Goal: Task Accomplishment & Management: Manage account settings

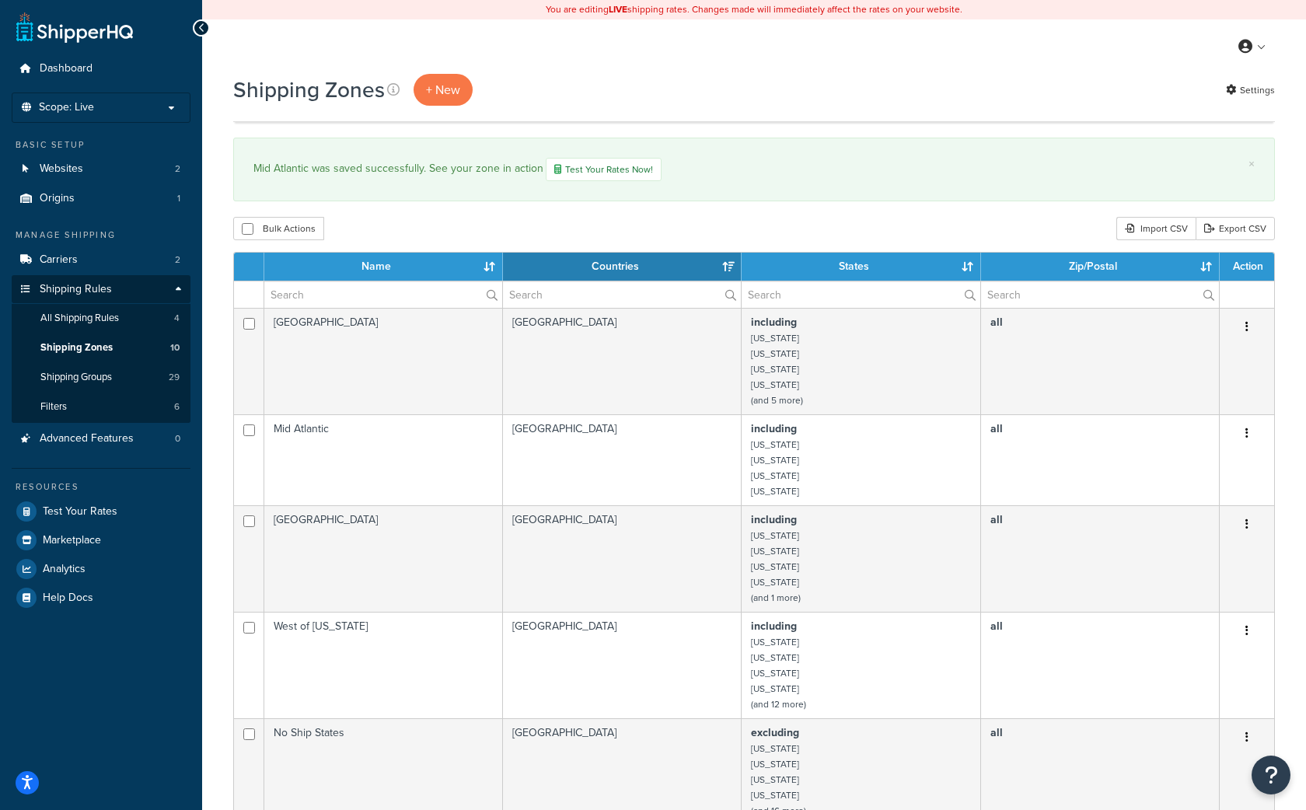
select select "15"
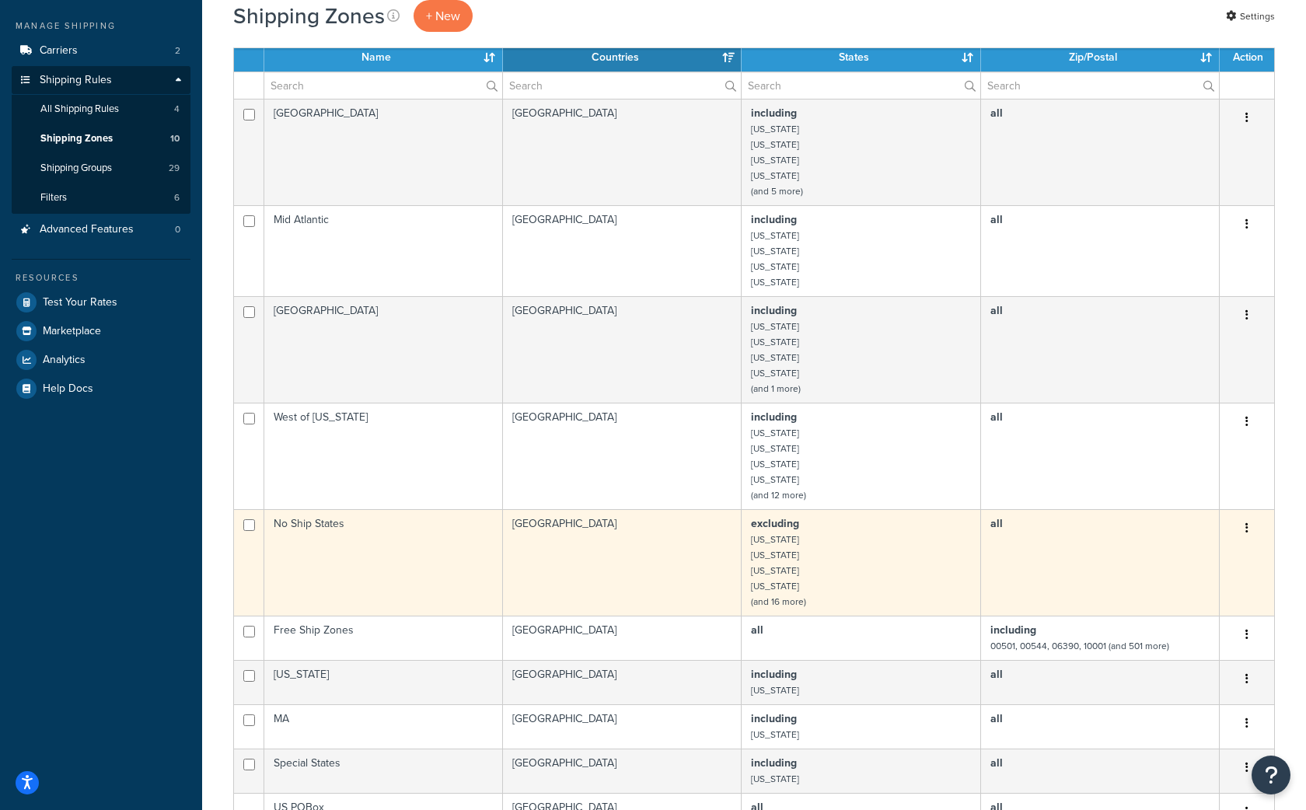
scroll to position [194, 0]
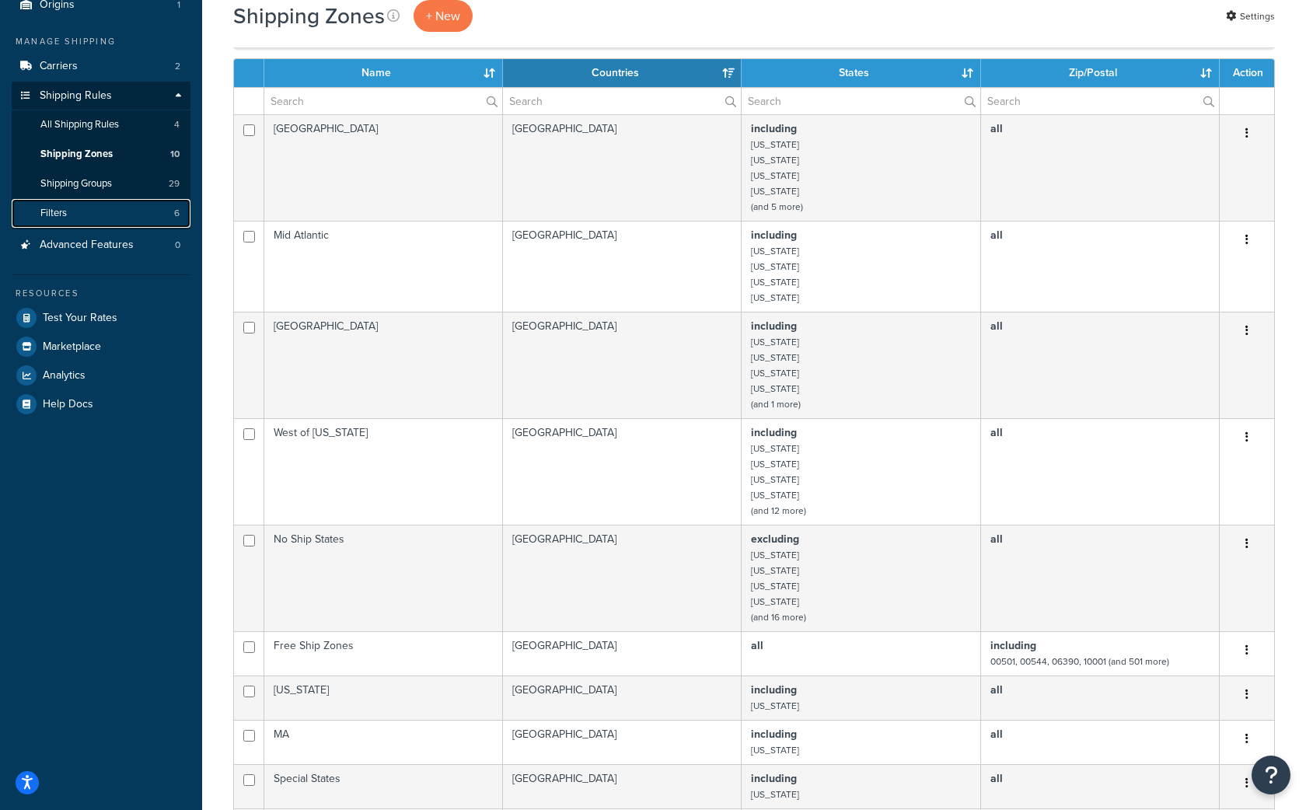
click at [82, 209] on link "Filters 6" at bounding box center [101, 213] width 179 height 29
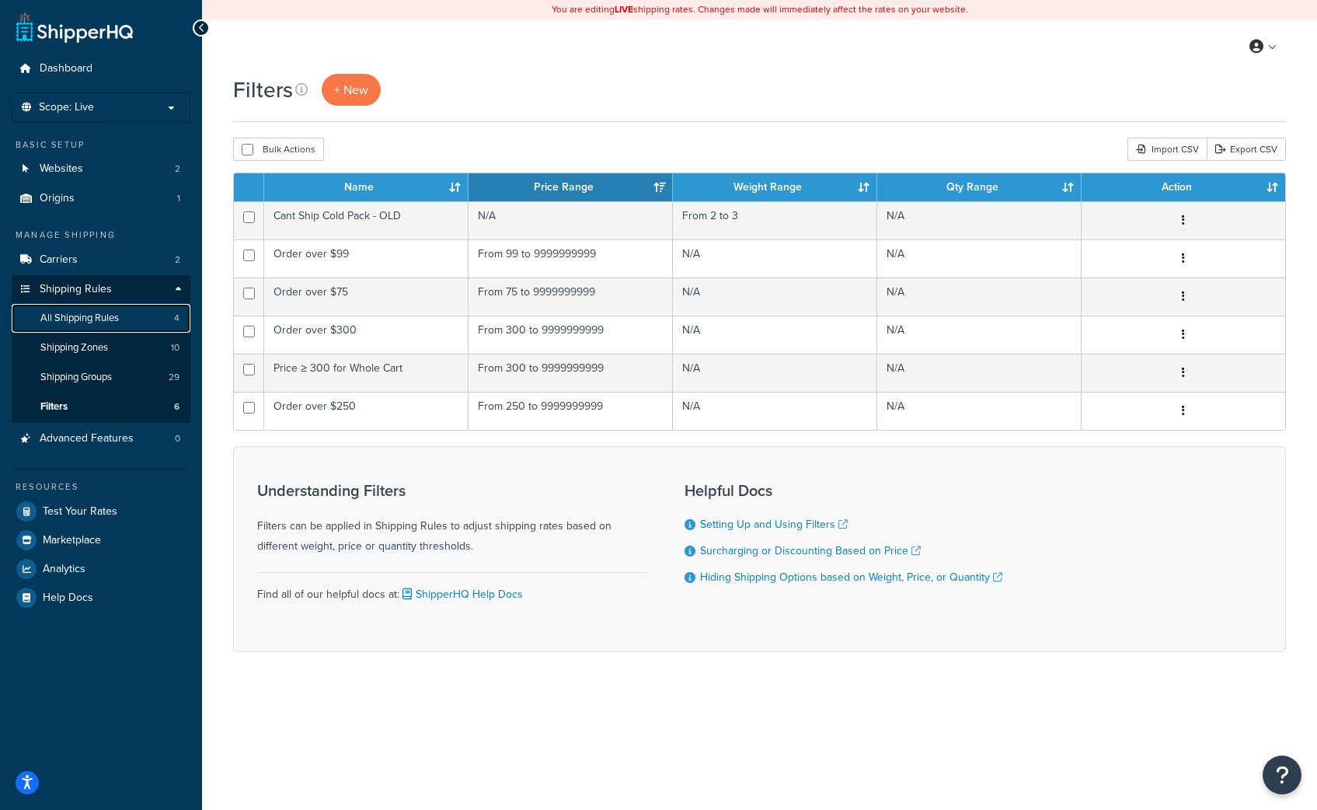
click at [77, 324] on span "All Shipping Rules" at bounding box center [79, 318] width 79 height 13
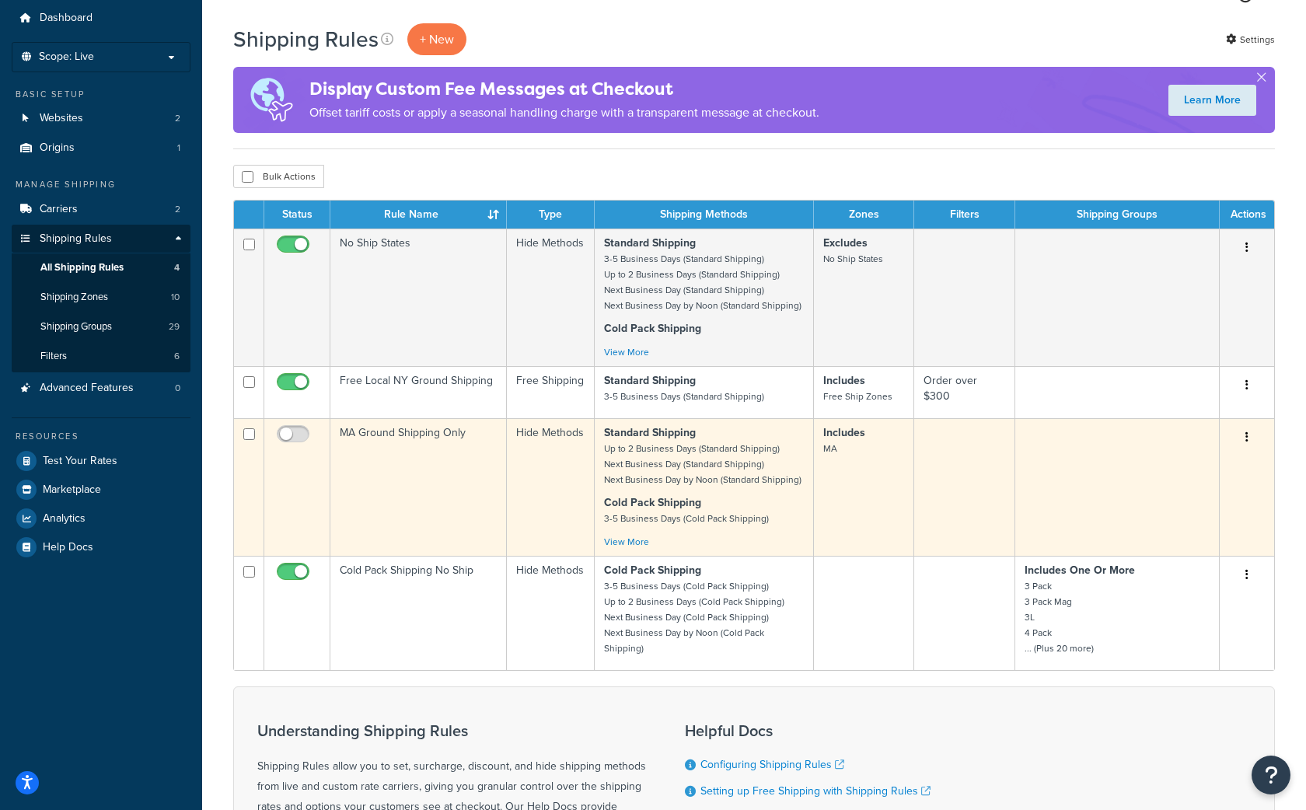
scroll to position [58, 0]
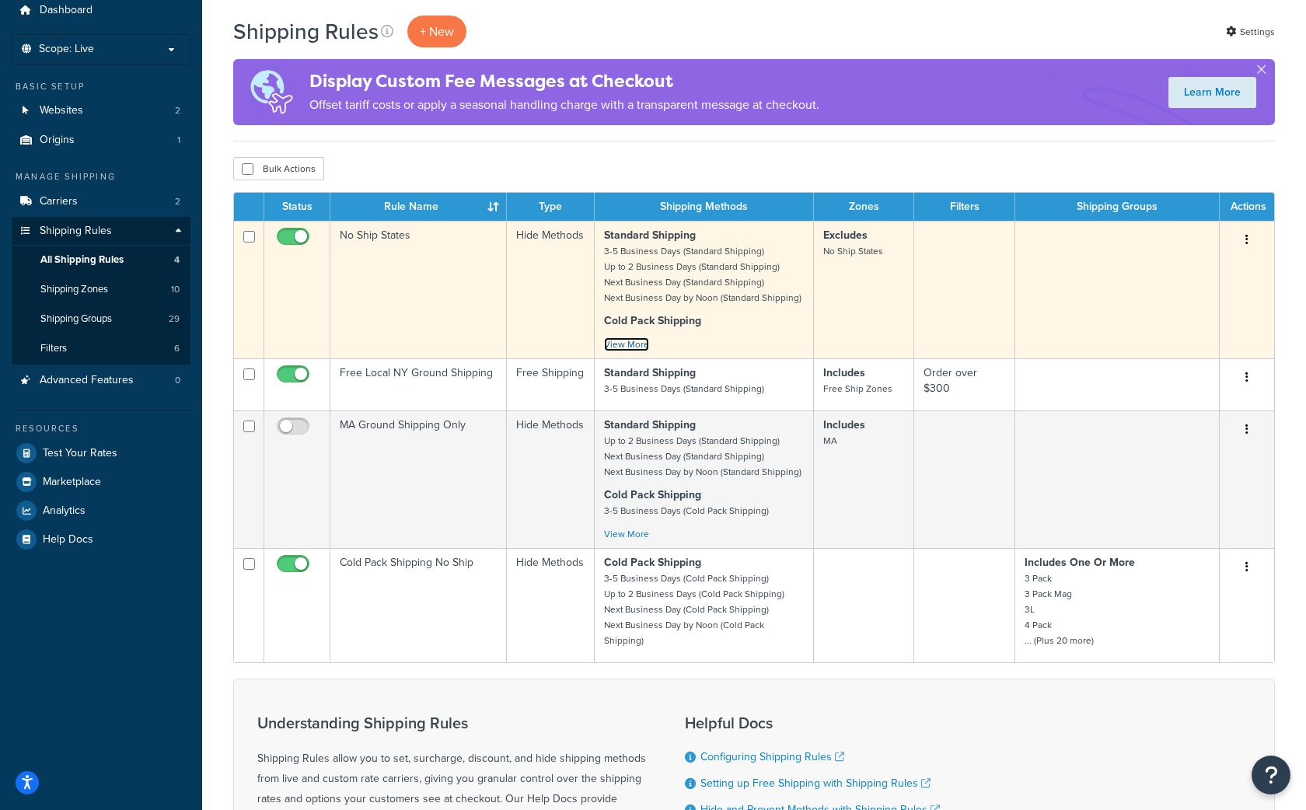
click at [630, 344] on link "View More" at bounding box center [626, 344] width 45 height 14
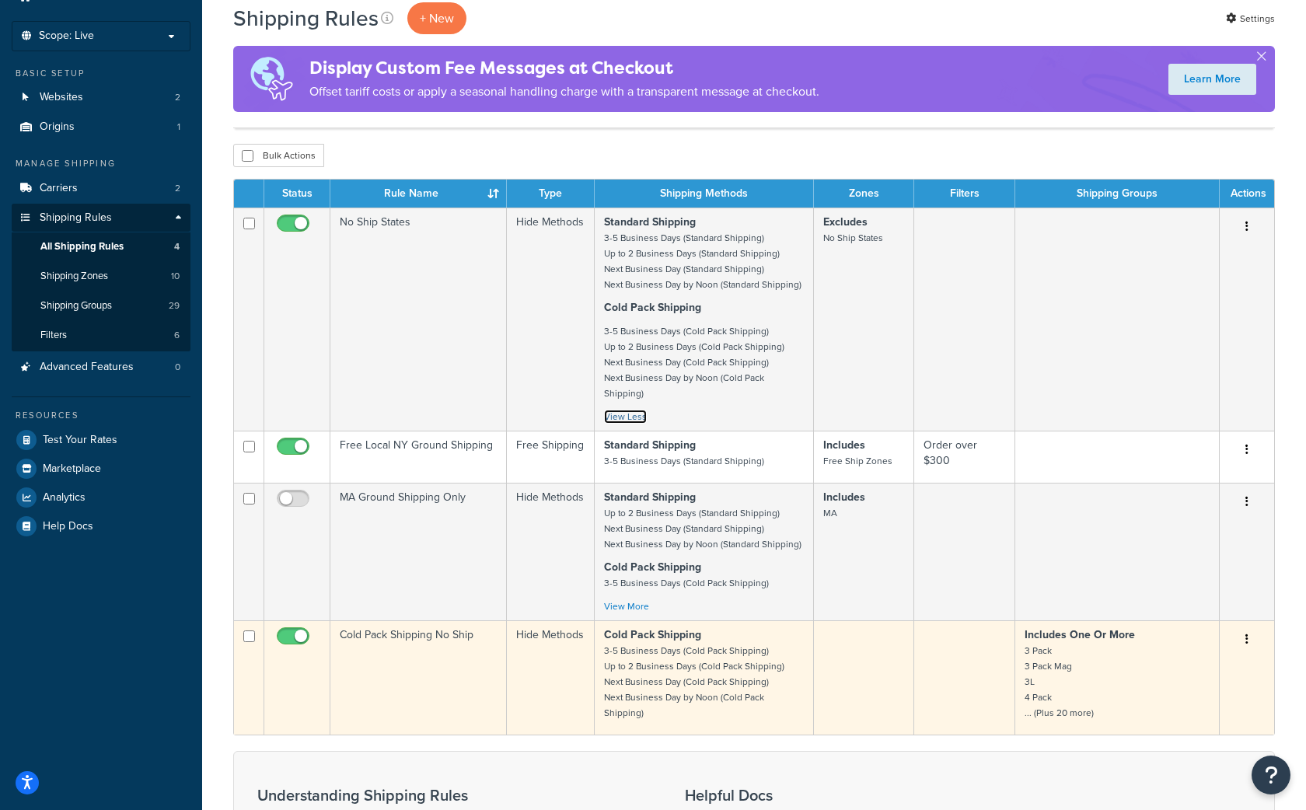
scroll to position [0, 0]
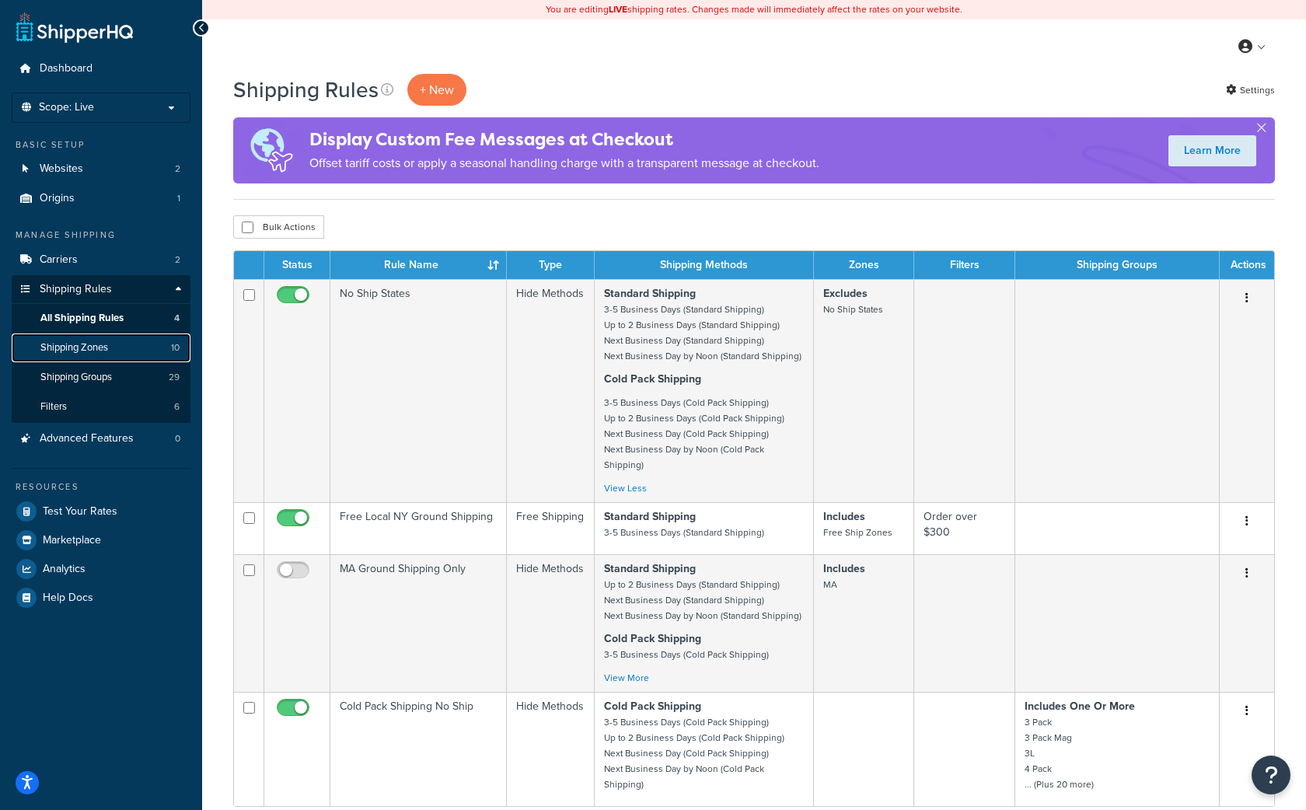
click at [74, 350] on span "Shipping Zones" at bounding box center [74, 347] width 68 height 13
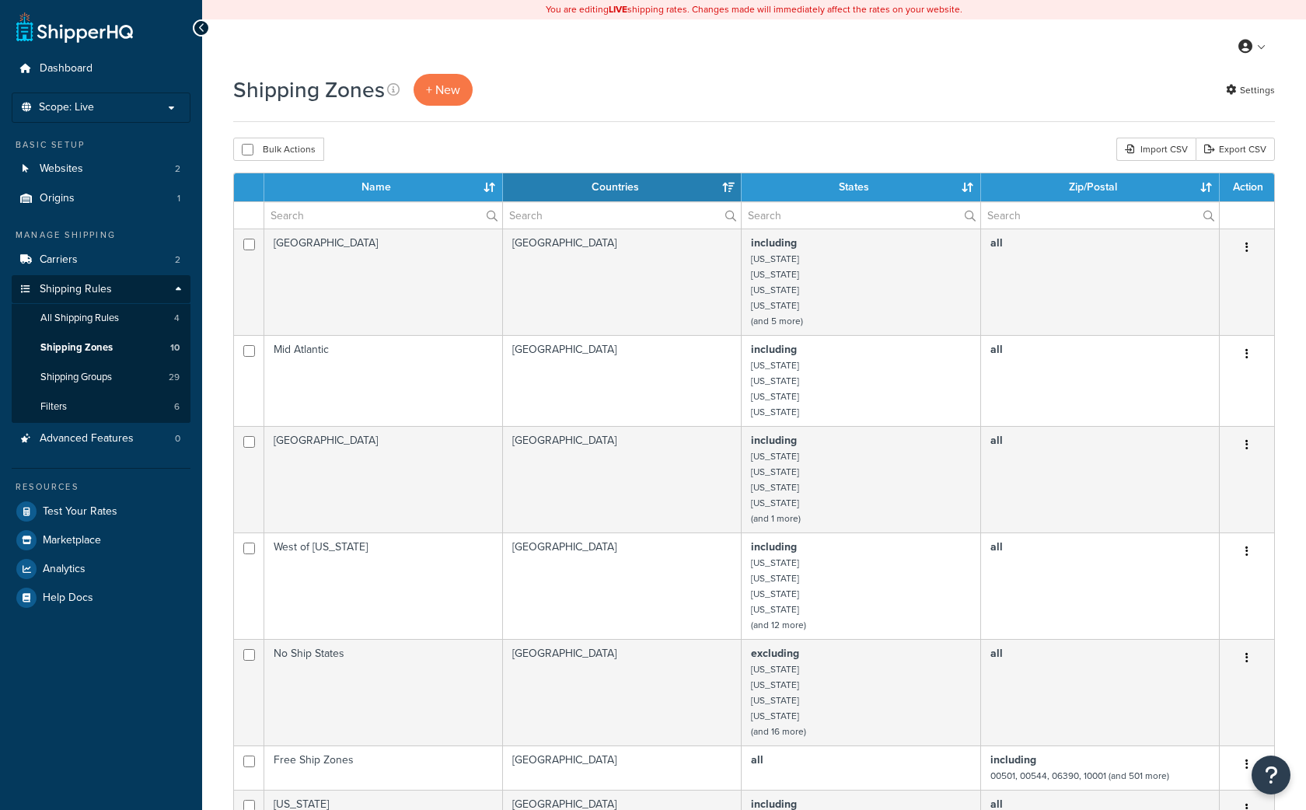
select select "15"
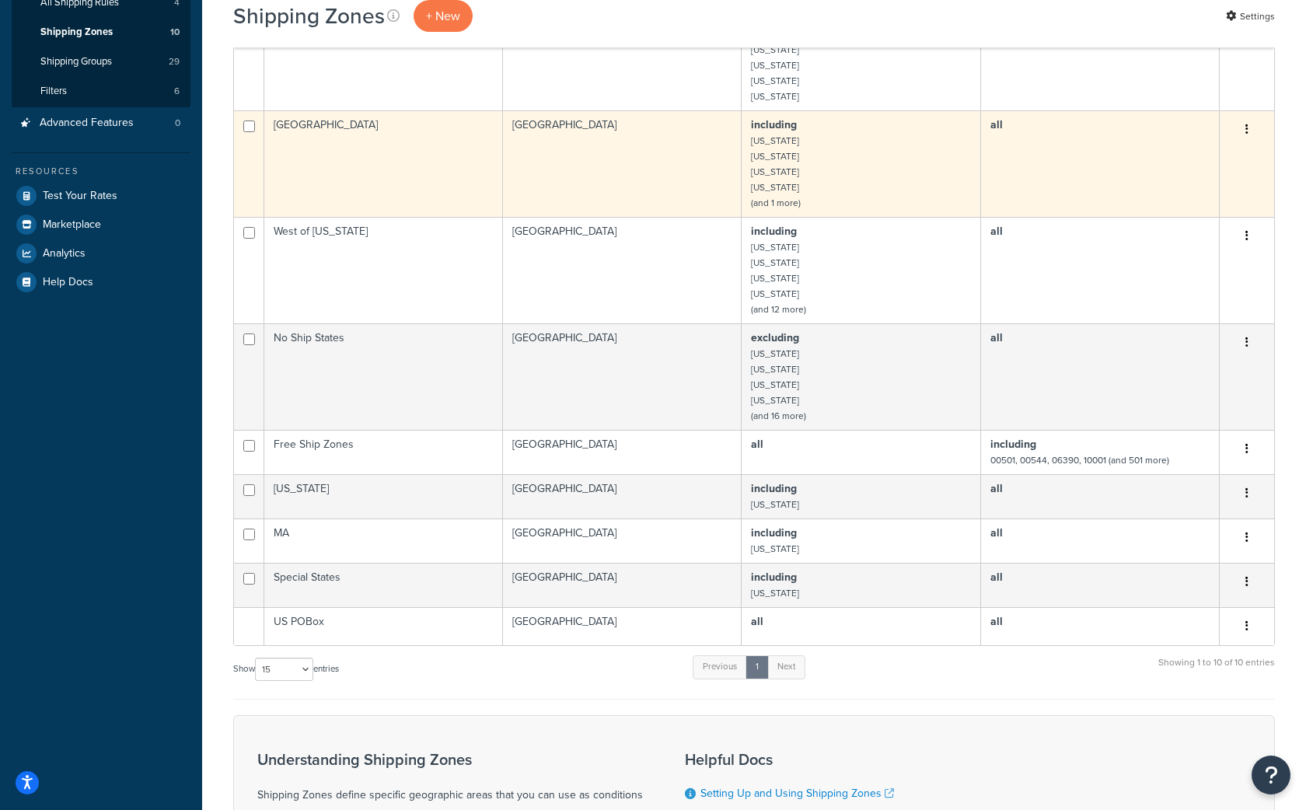
scroll to position [324, 0]
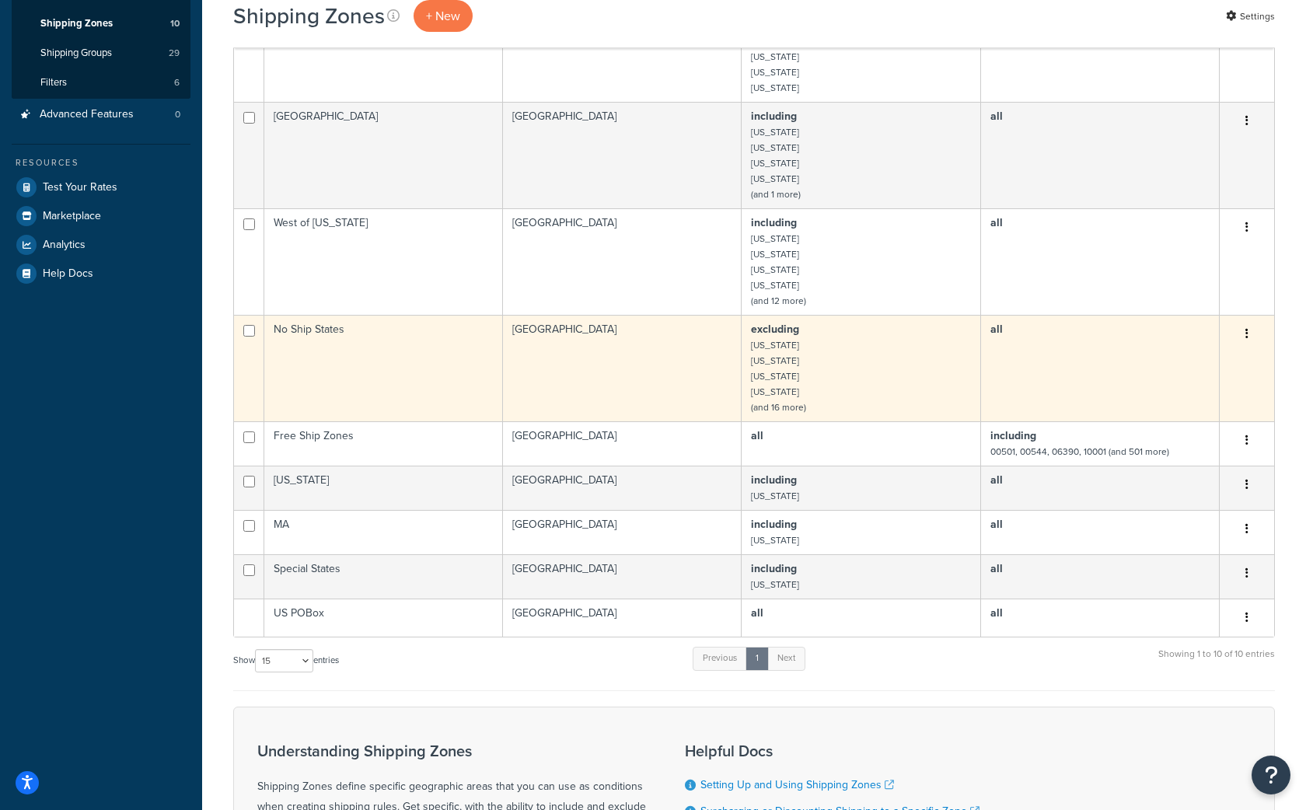
click at [389, 345] on td "No Ship States" at bounding box center [383, 368] width 239 height 106
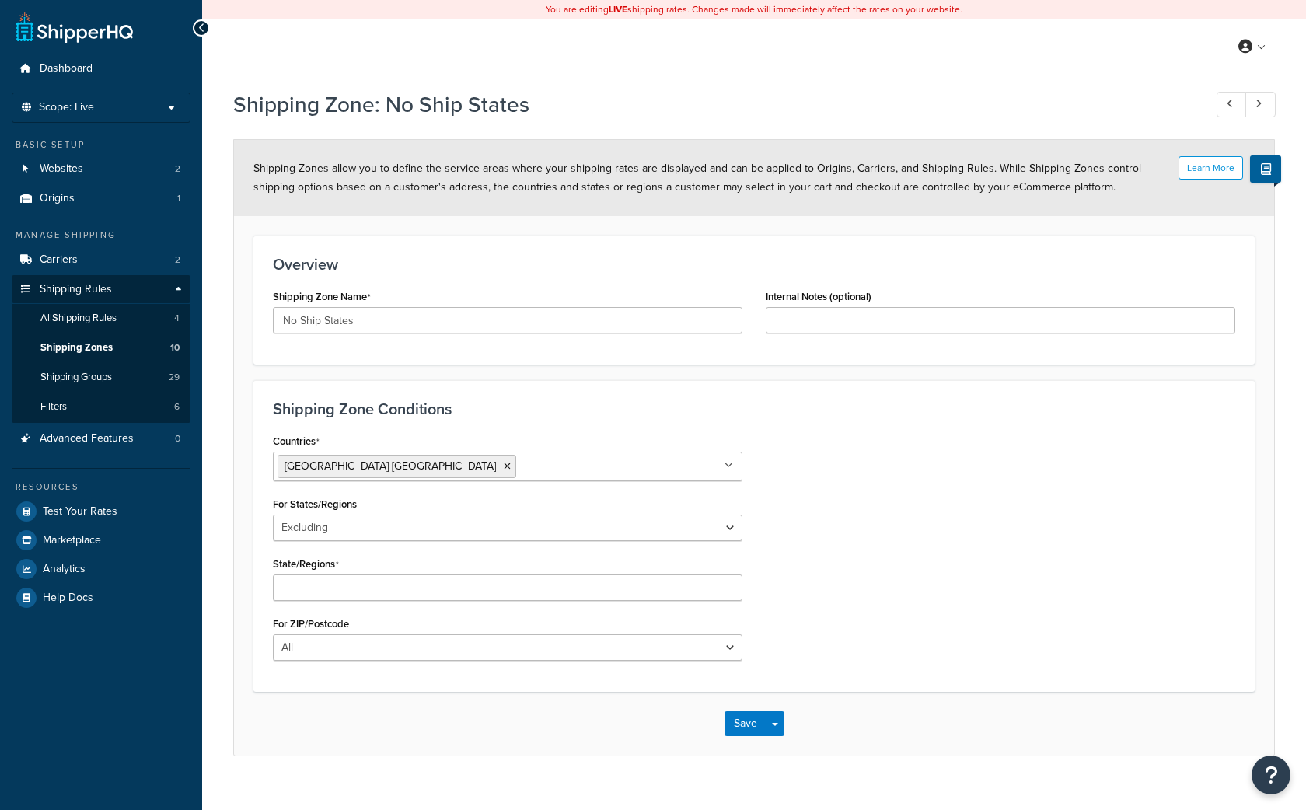
select select "excluding"
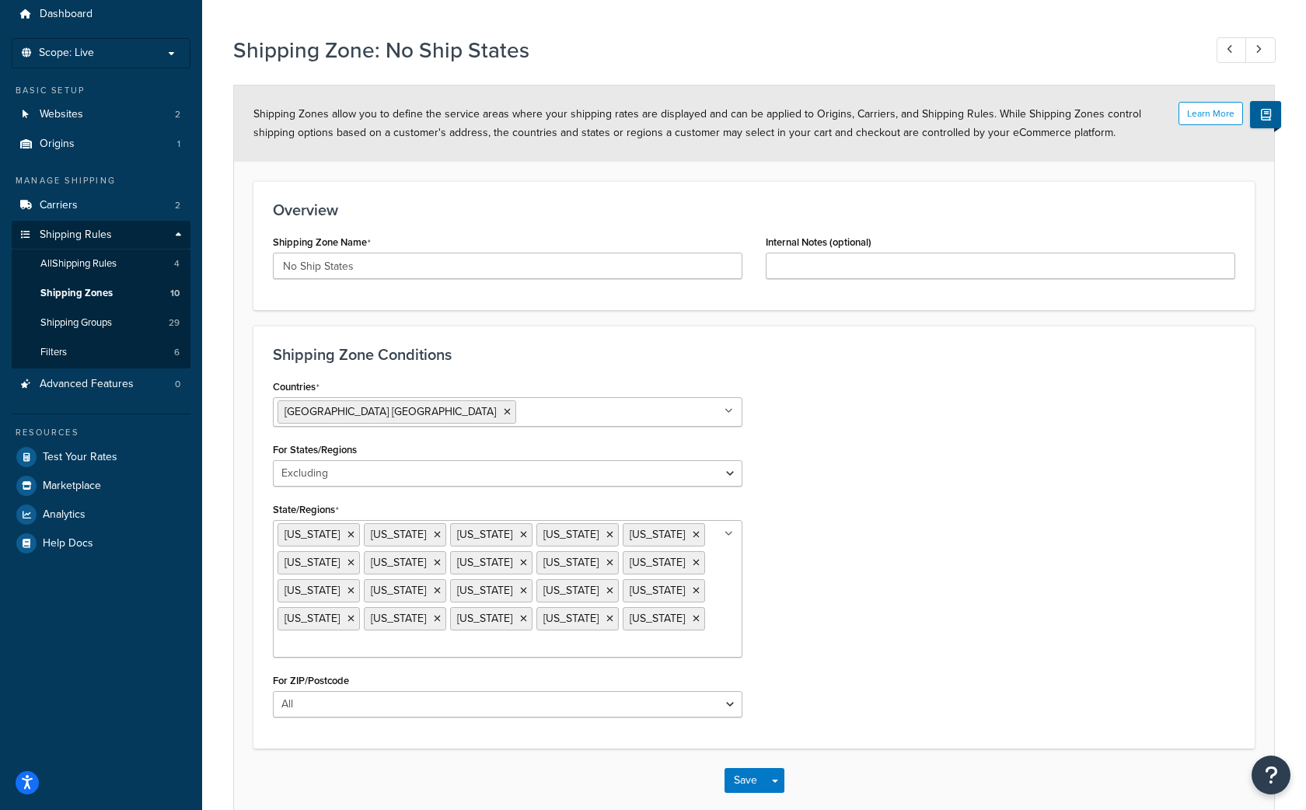
scroll to position [56, 0]
click at [75, 290] on span "Shipping Zones" at bounding box center [76, 291] width 72 height 13
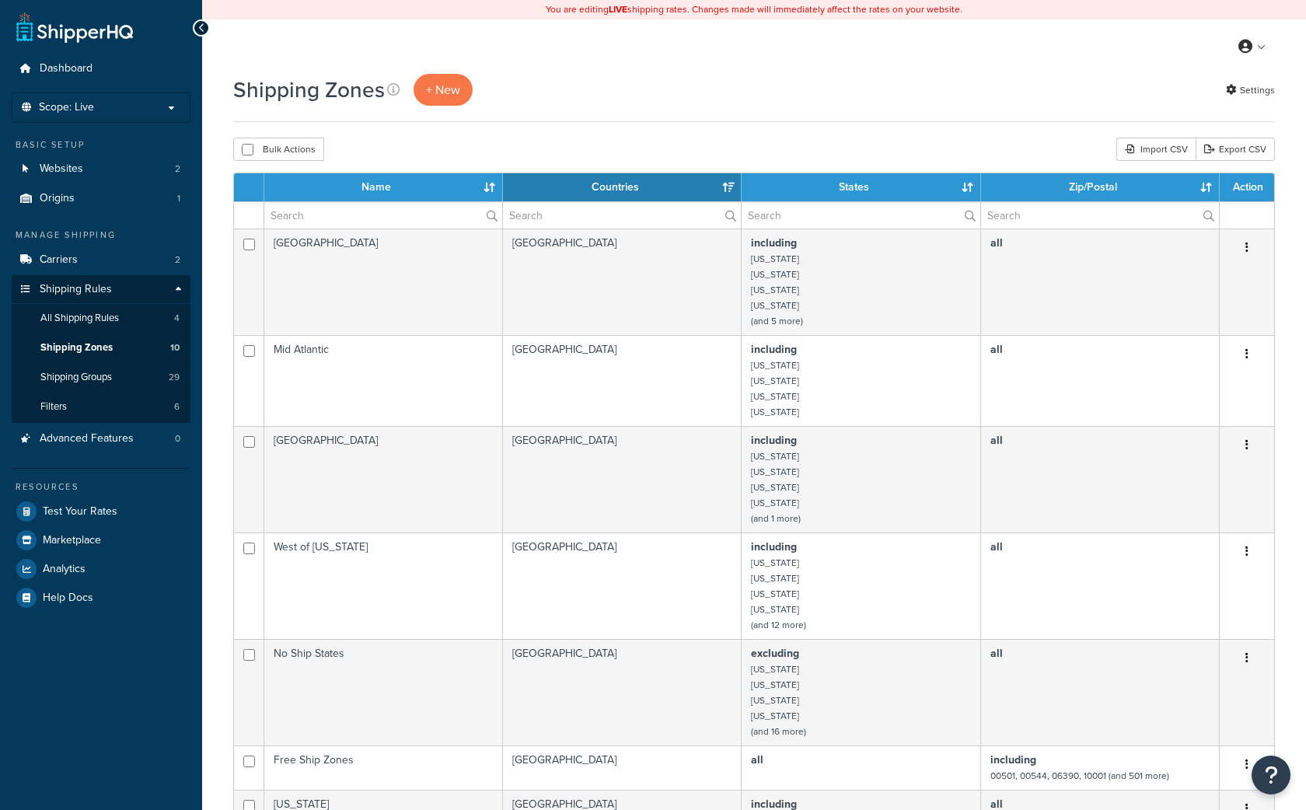
select select "15"
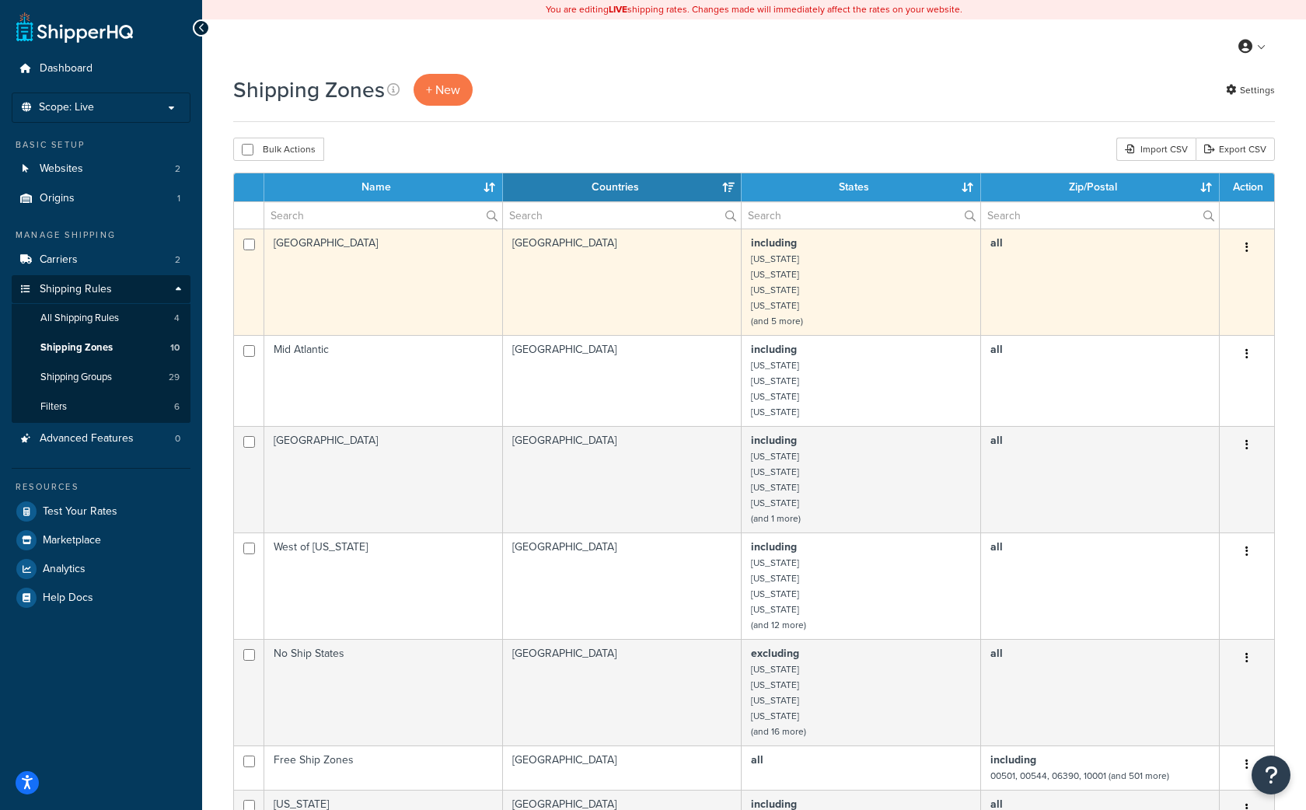
click at [818, 292] on td "including Connecticut Delaware Maine Maryland (and 5 more)" at bounding box center [860, 282] width 239 height 106
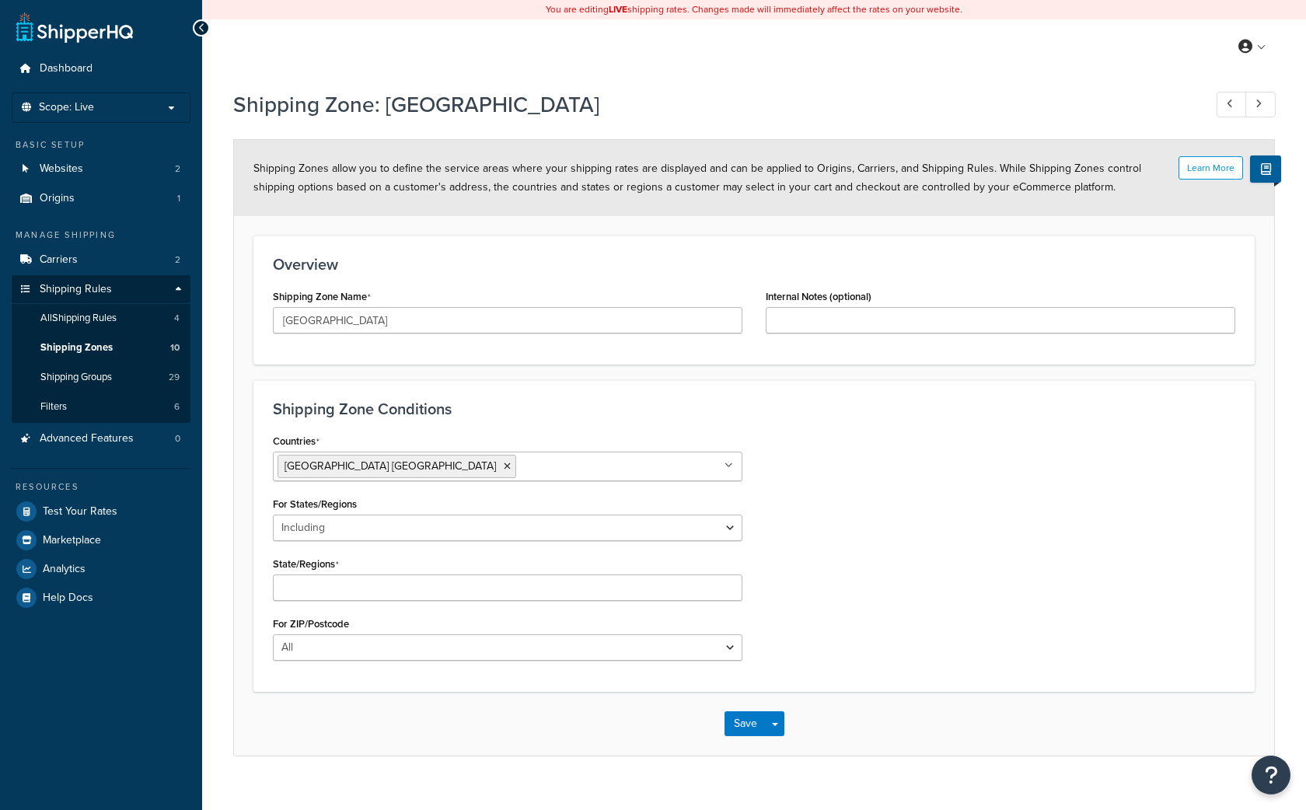
select select "including"
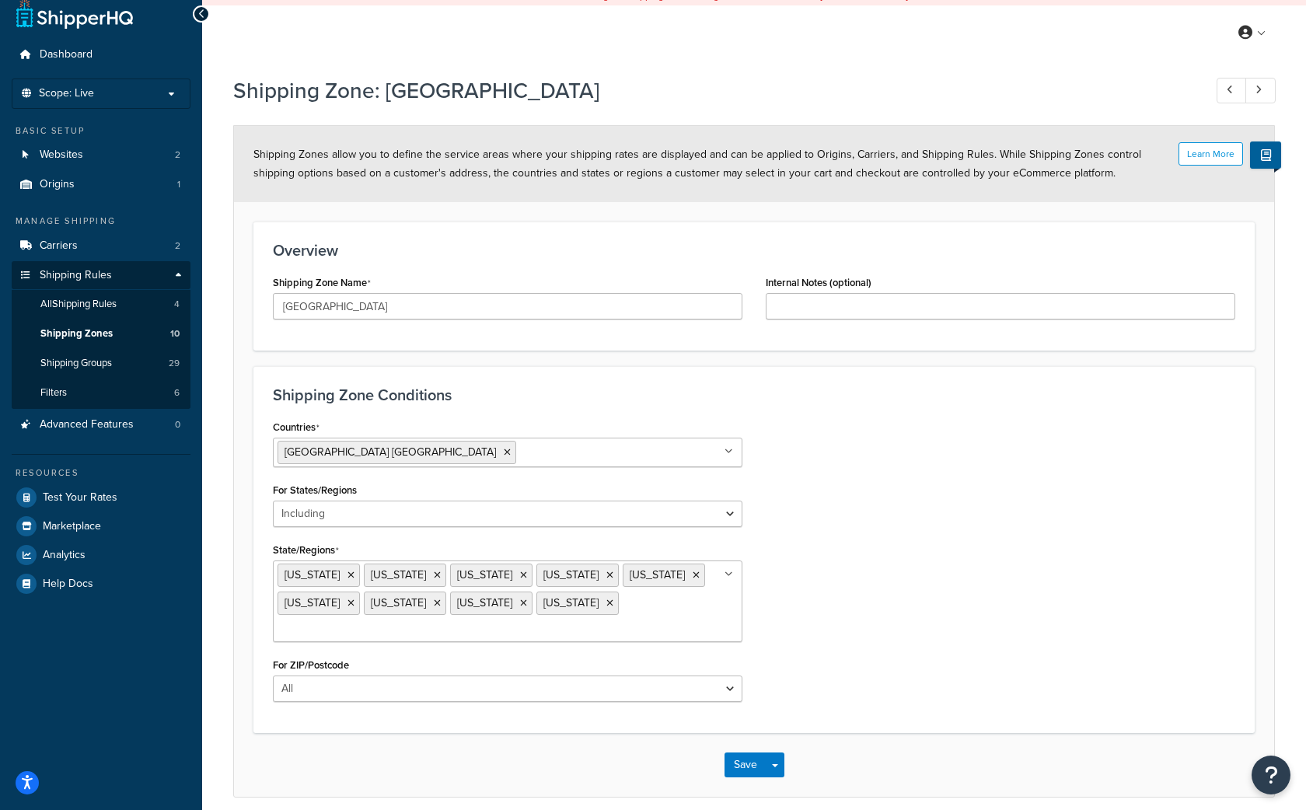
scroll to position [5, 0]
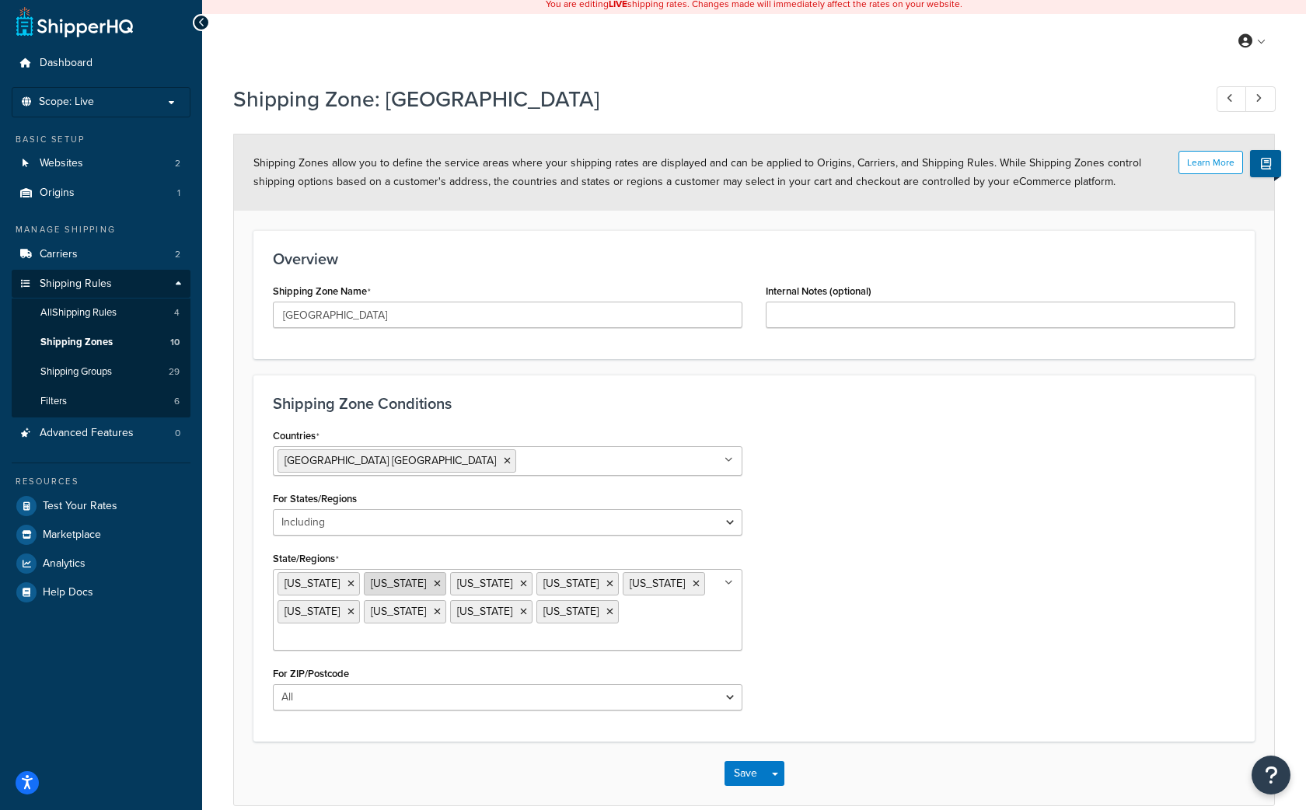
click at [434, 585] on icon at bounding box center [437, 583] width 7 height 9
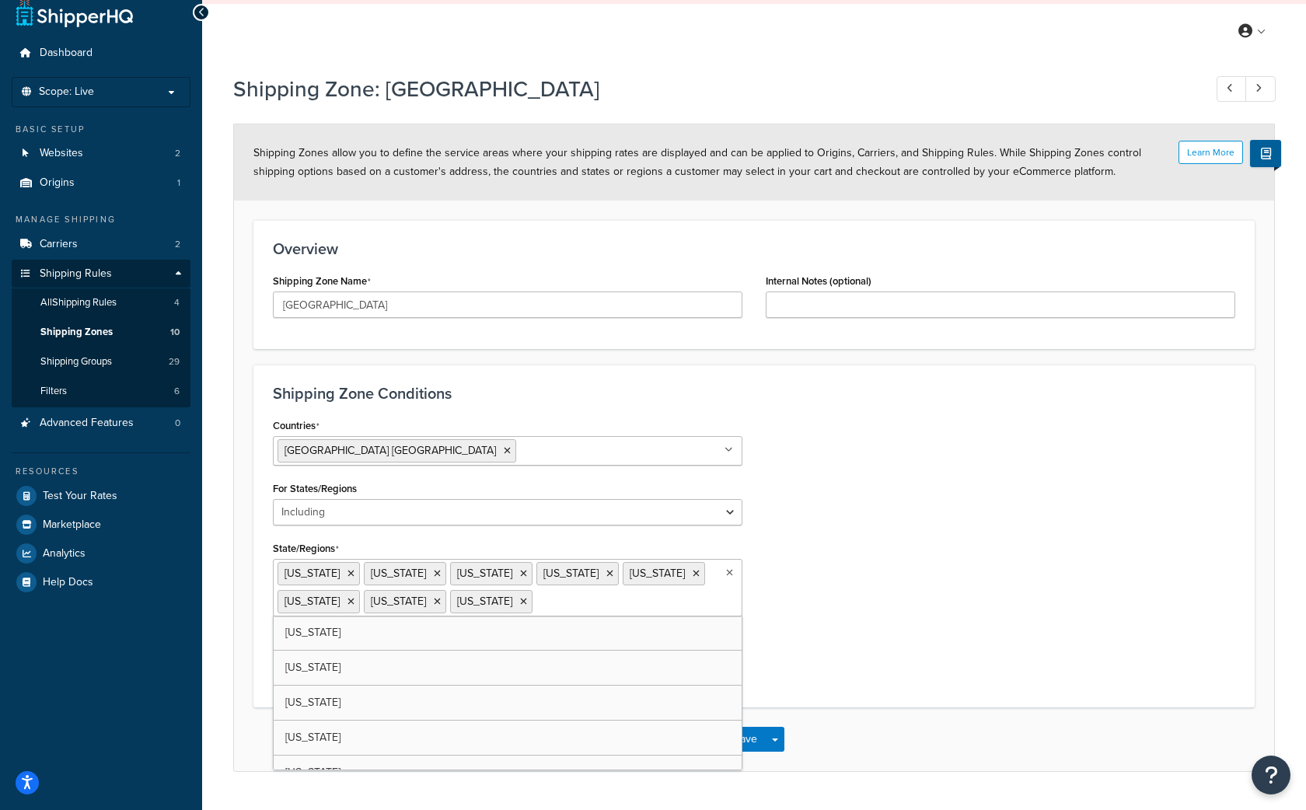
scroll to position [16, 0]
click at [613, 574] on icon at bounding box center [609, 572] width 7 height 9
click at [892, 500] on div "Countries United States USA All Countries ALL Afghanistan AFG Albania ALB Alger…" at bounding box center [754, 550] width 986 height 274
click at [738, 740] on button "Save" at bounding box center [745, 738] width 42 height 25
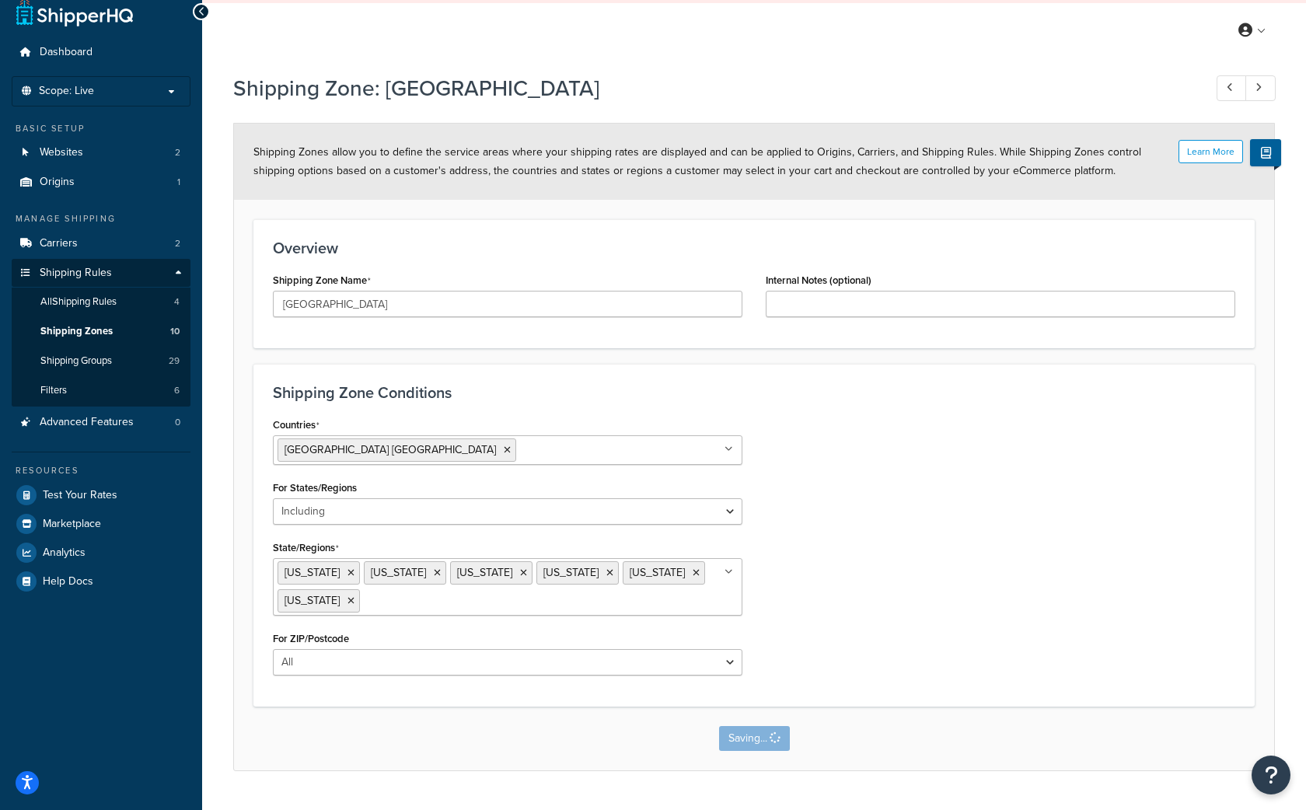
scroll to position [0, 0]
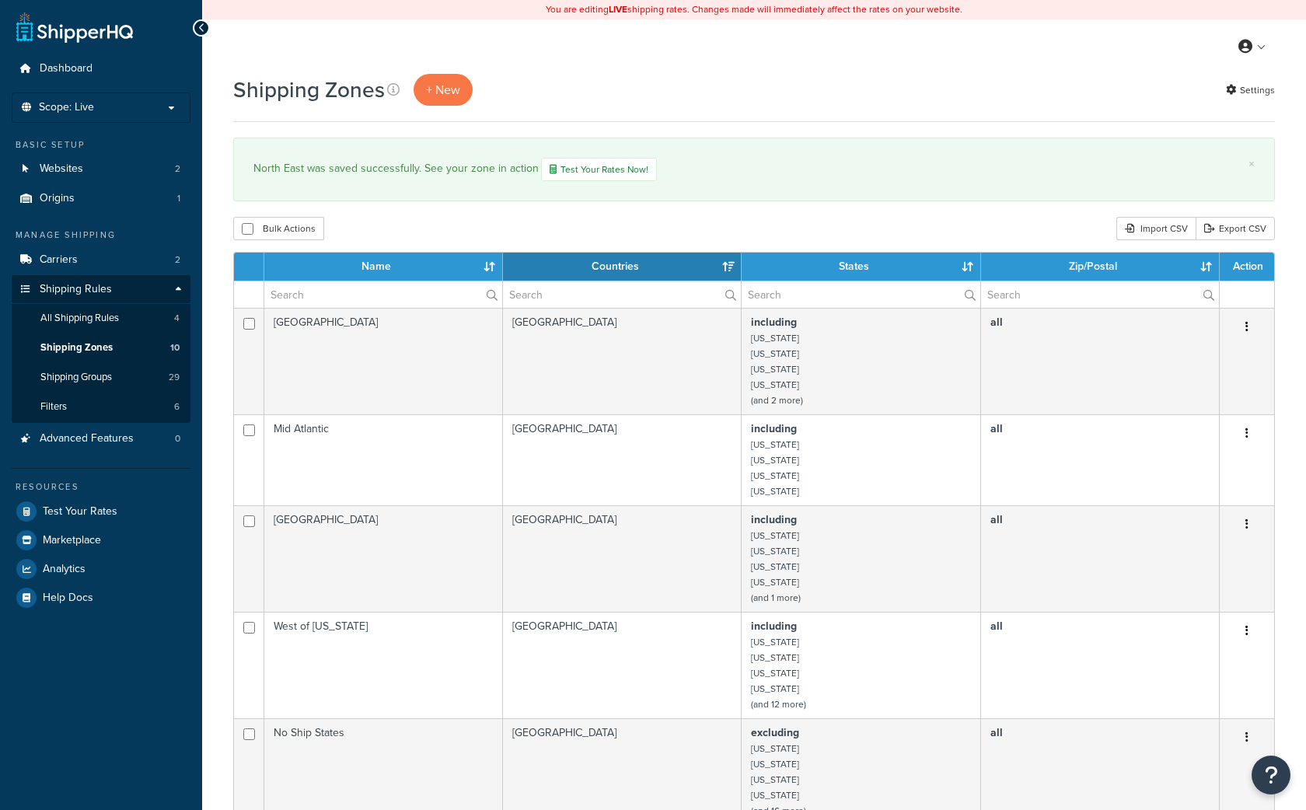
select select "15"
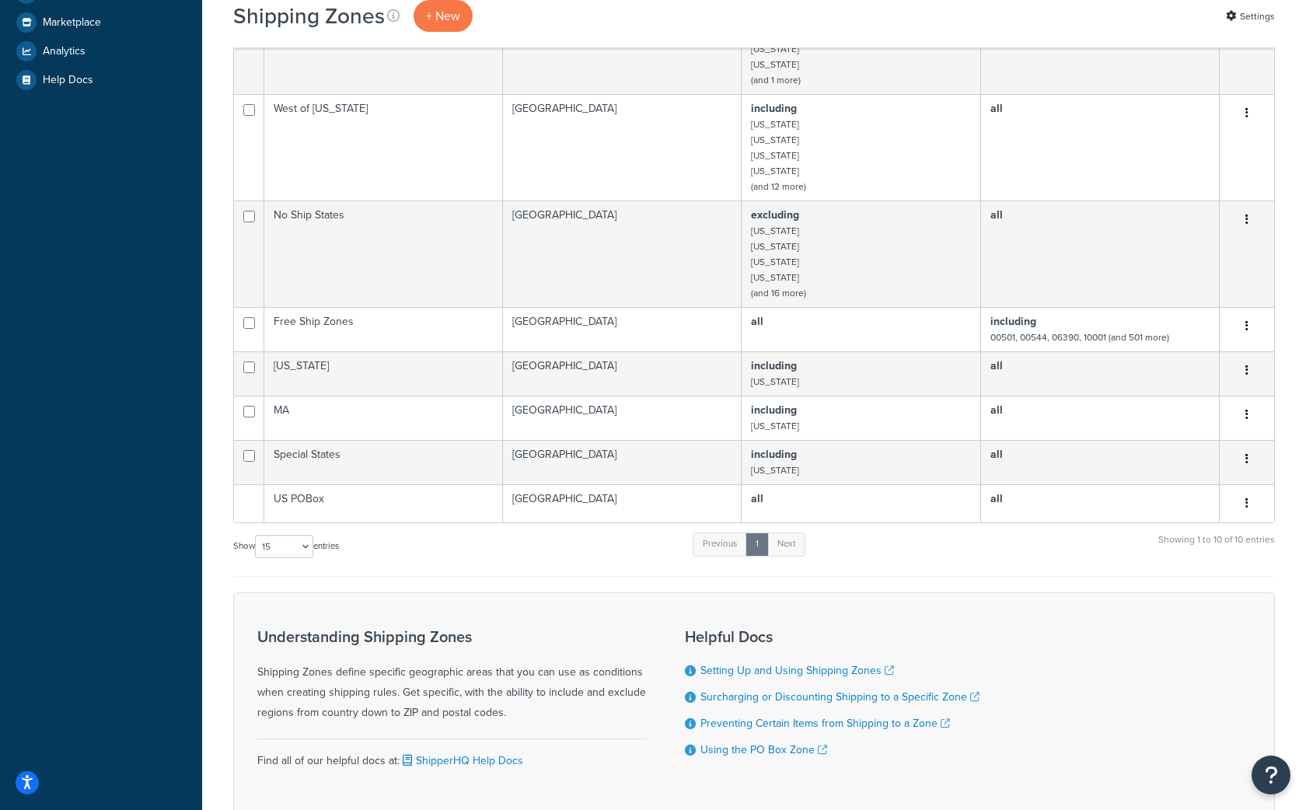
scroll to position [518, 0]
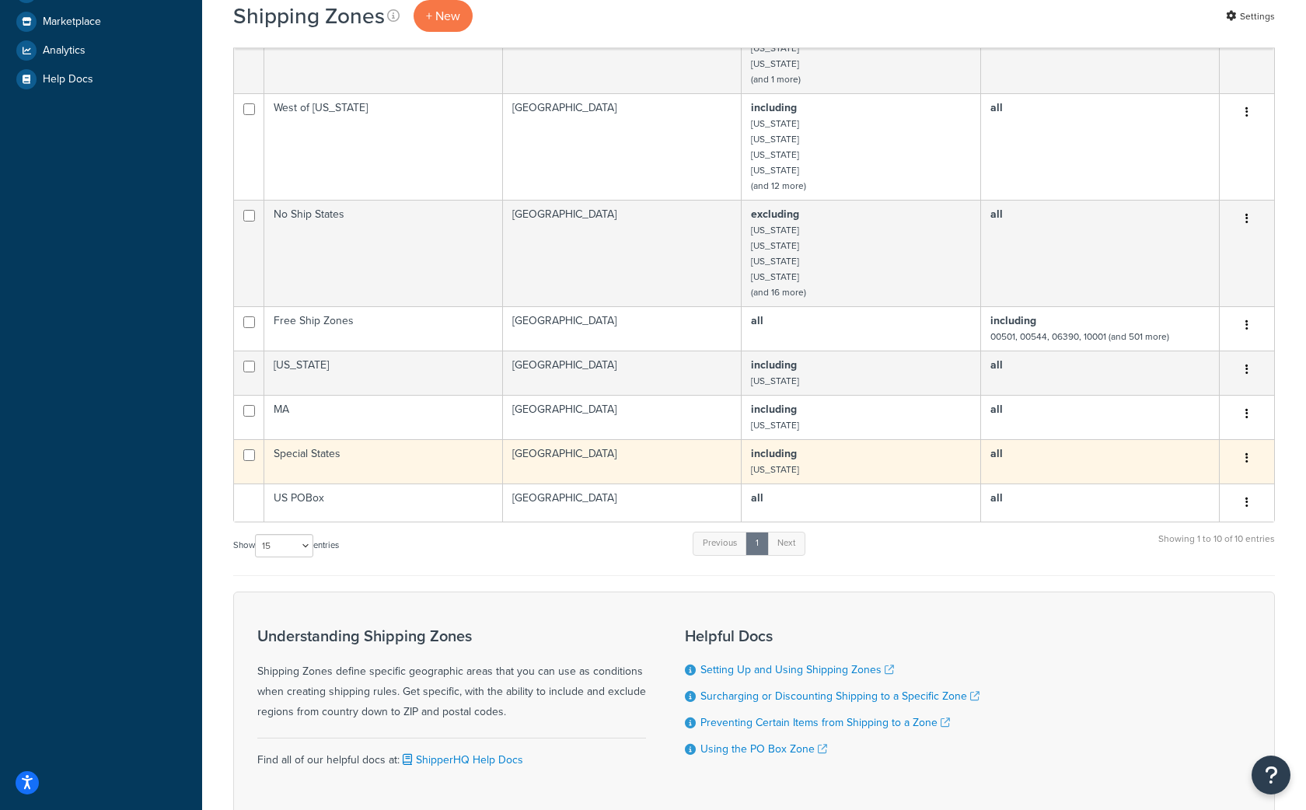
click at [376, 470] on td "Special States" at bounding box center [383, 461] width 239 height 44
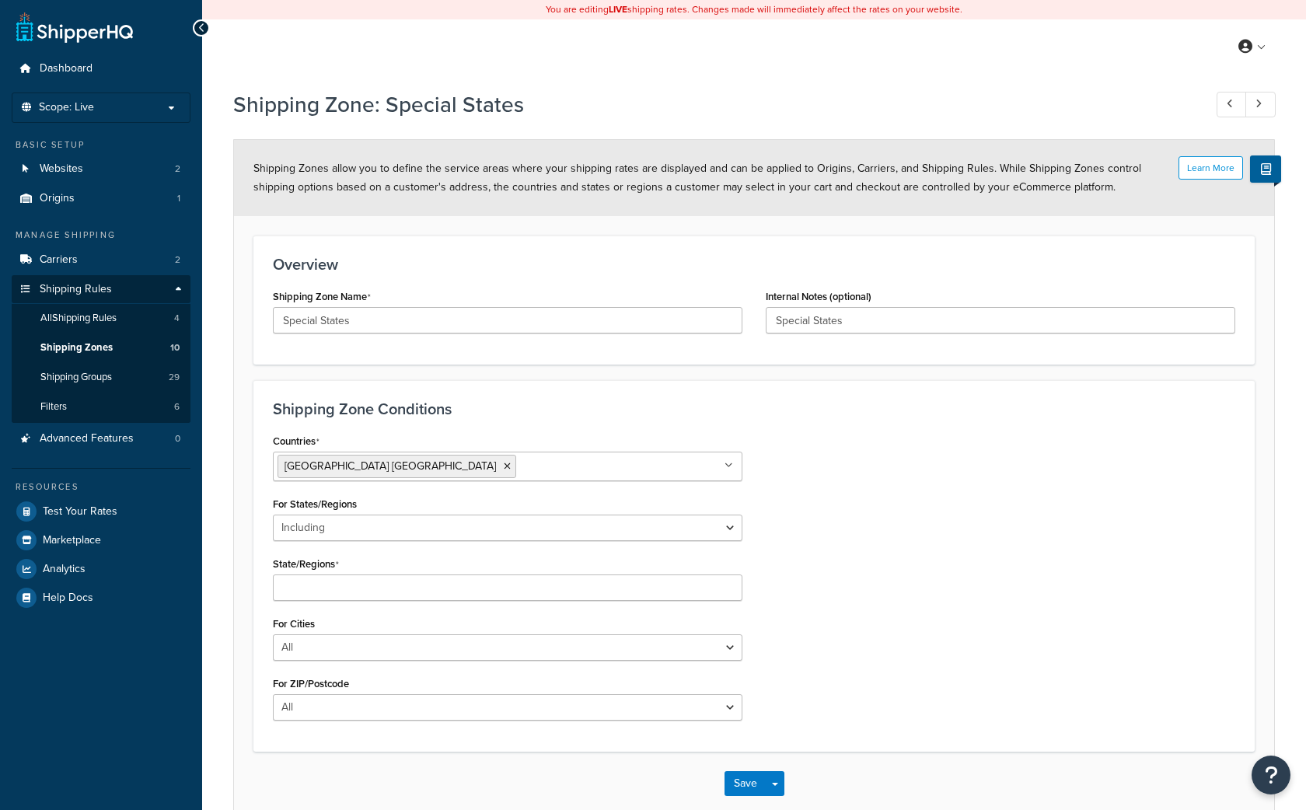
select select "including"
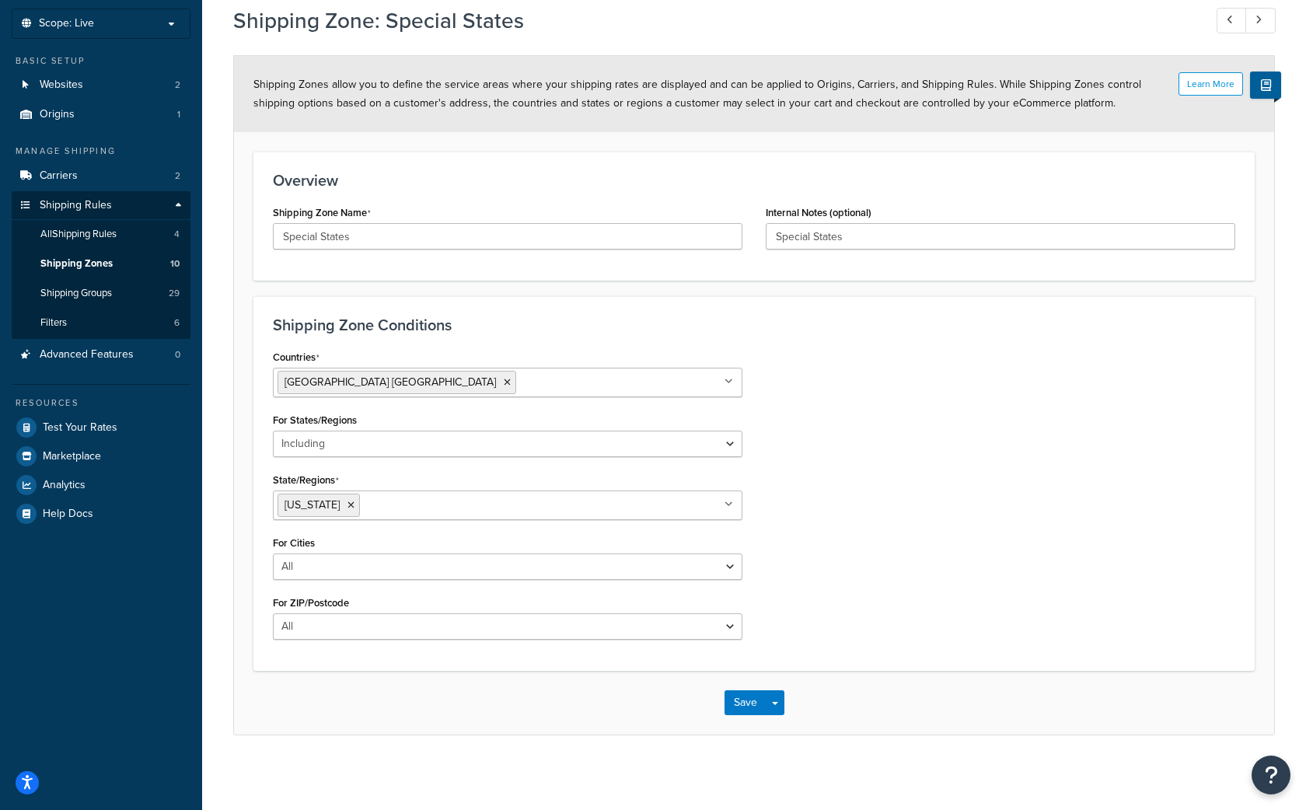
scroll to position [88, 0]
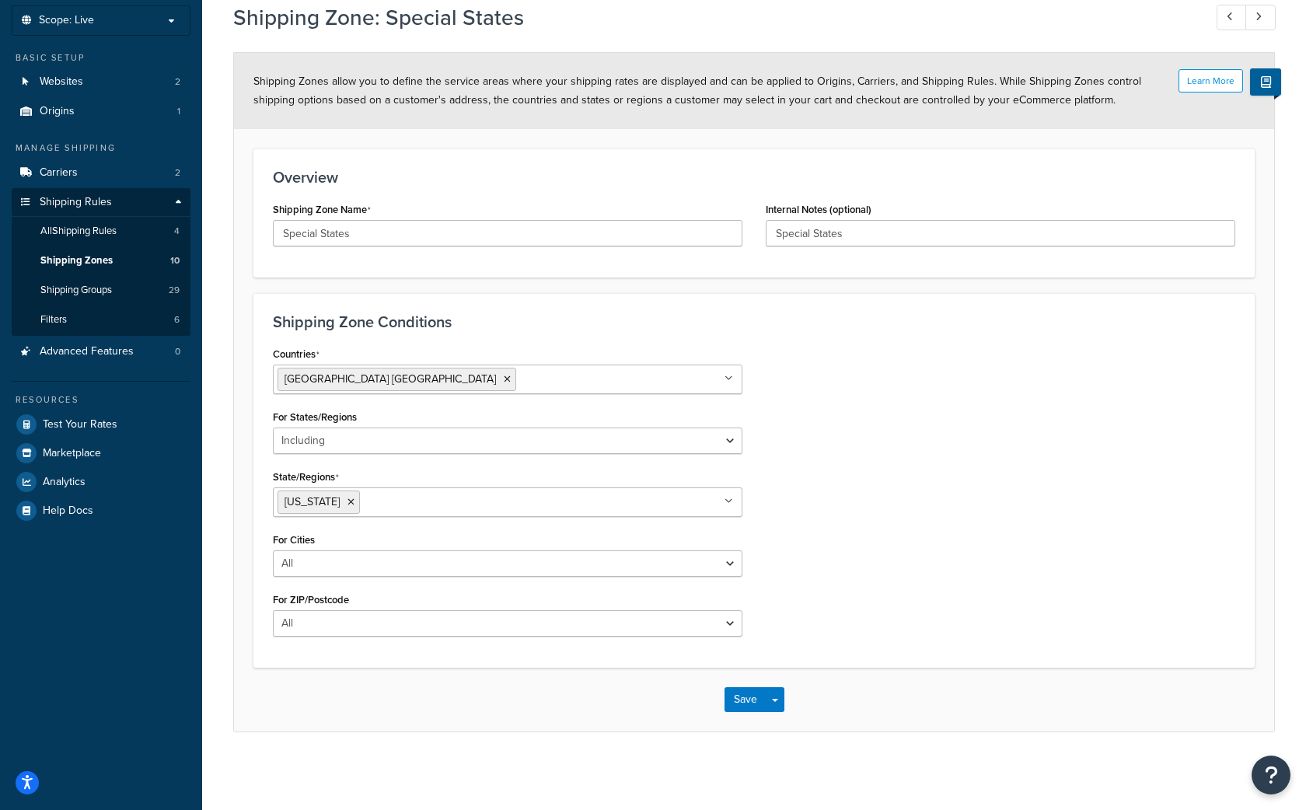
click at [457, 509] on input "State/Regions" at bounding box center [433, 501] width 138 height 17
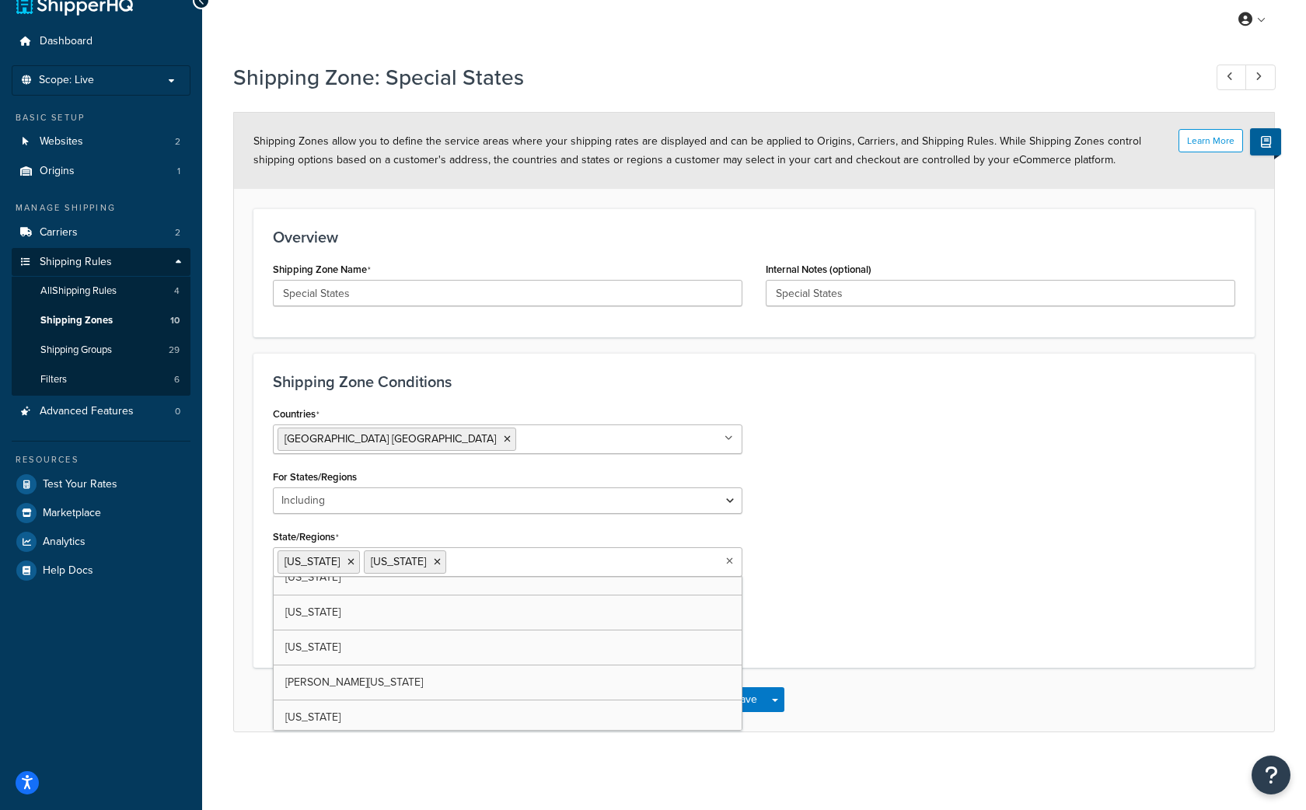
scroll to position [827, 0]
click at [836, 523] on div "Countries United States USA All Countries ALL Afghanistan AFG Albania ALB Alger…" at bounding box center [754, 526] width 986 height 246
click at [749, 701] on button "Save" at bounding box center [745, 699] width 42 height 25
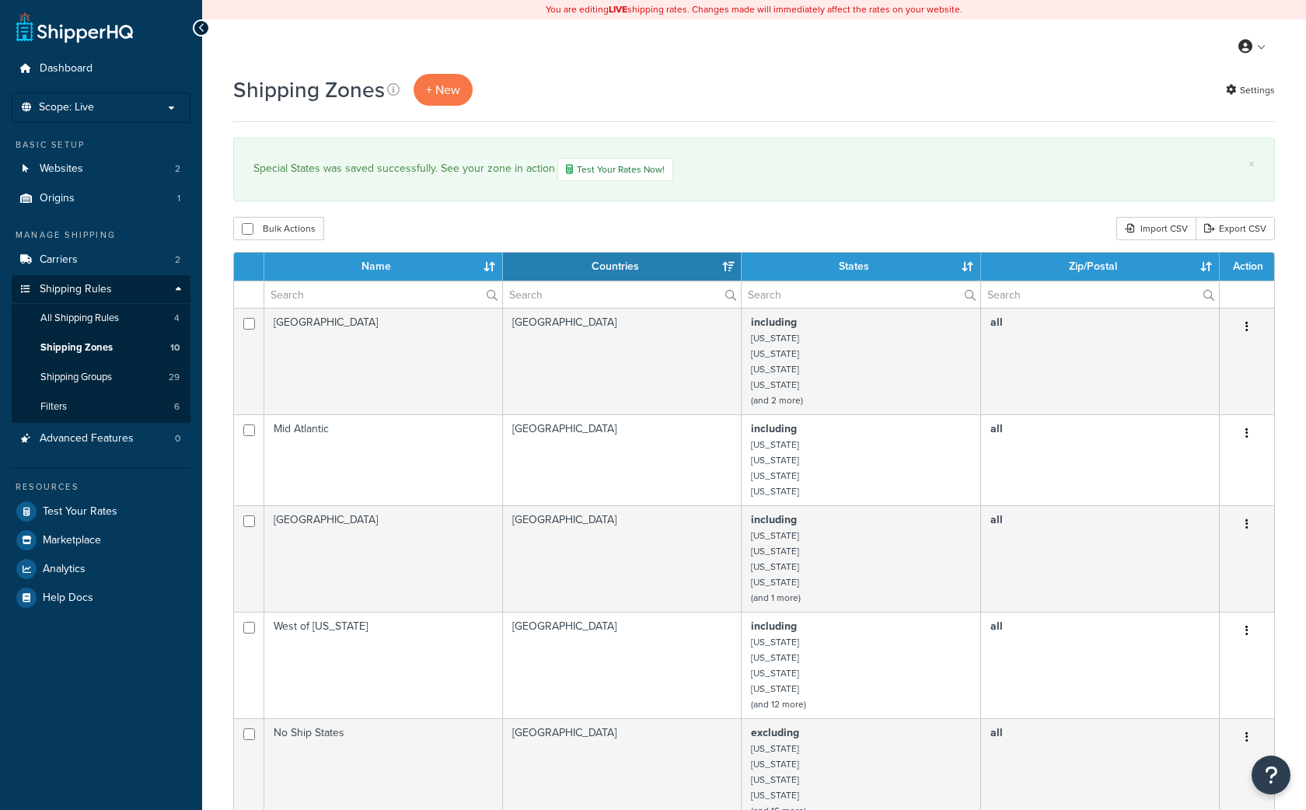
select select "15"
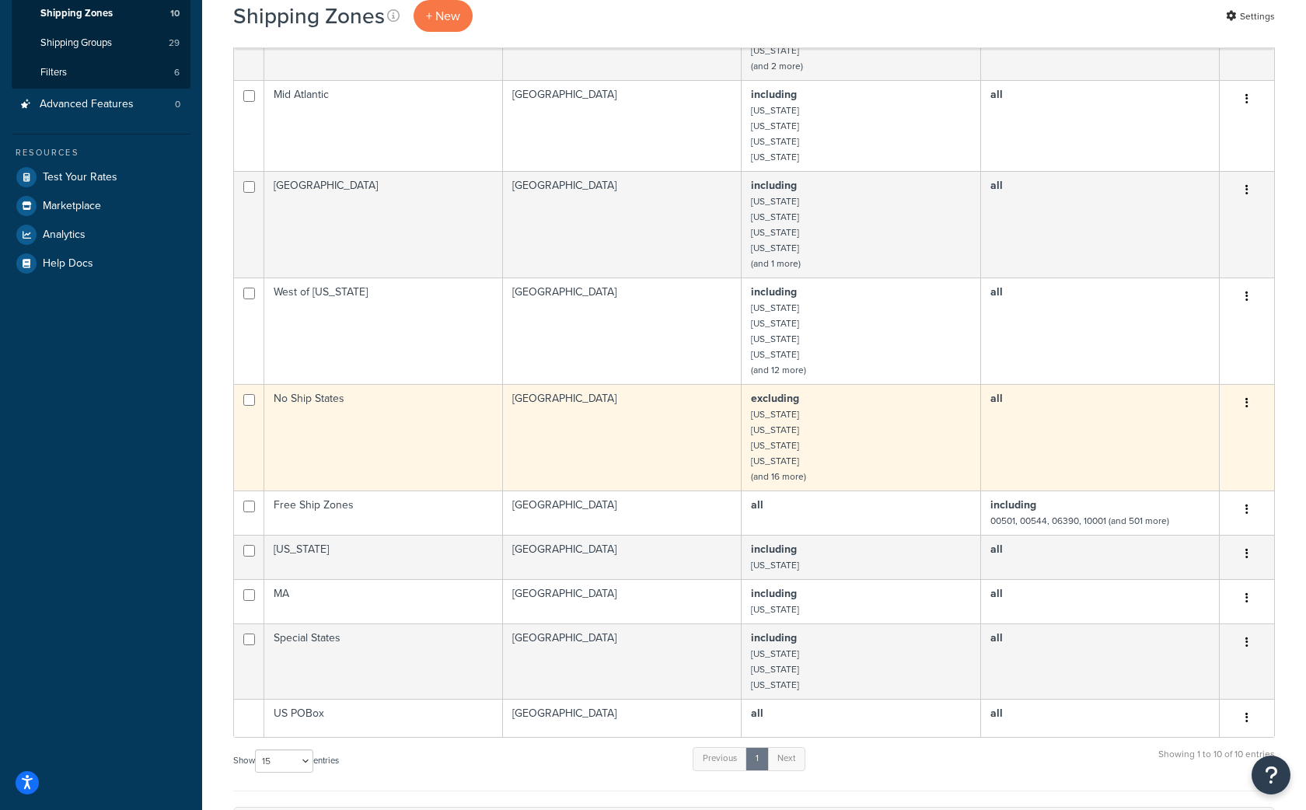
scroll to position [218, 0]
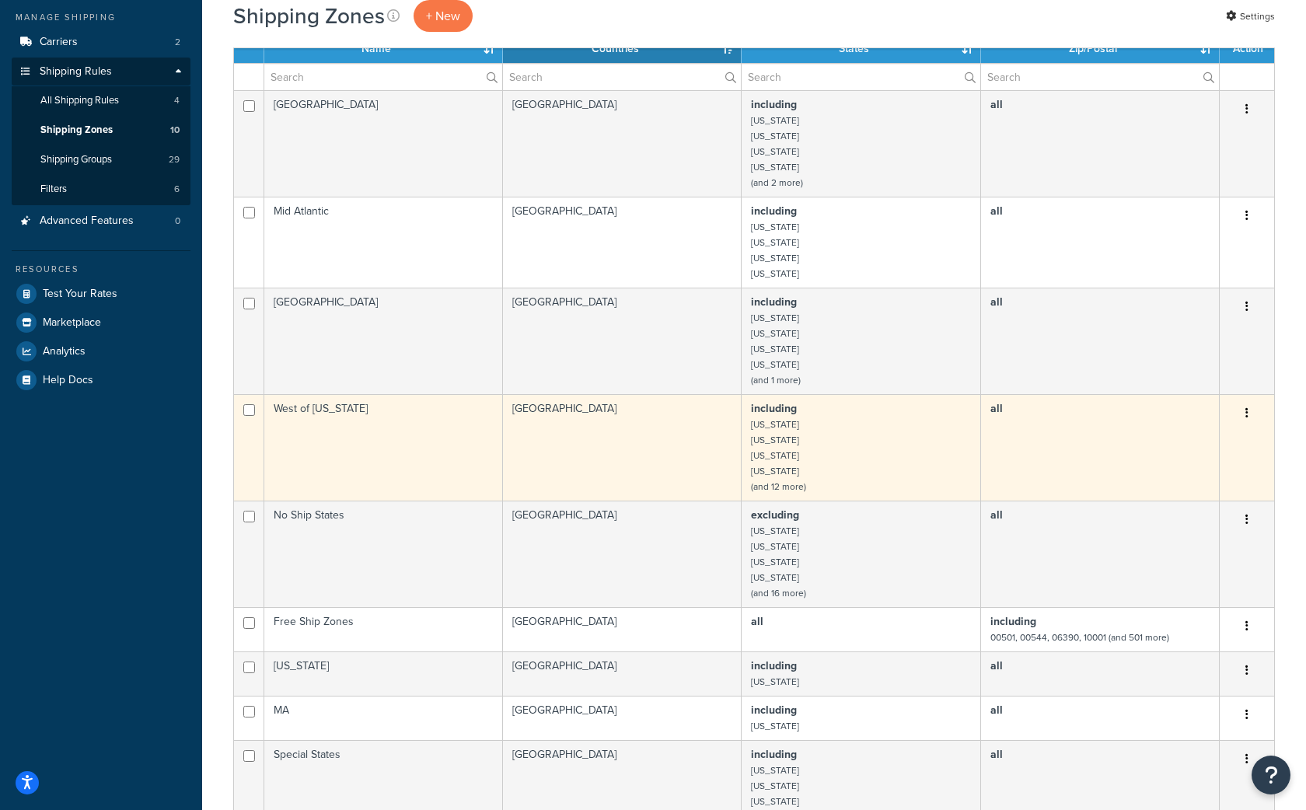
click at [789, 492] on small "(and 12 more)" at bounding box center [778, 487] width 55 height 14
click at [788, 488] on small "(and 12 more)" at bounding box center [778, 487] width 55 height 14
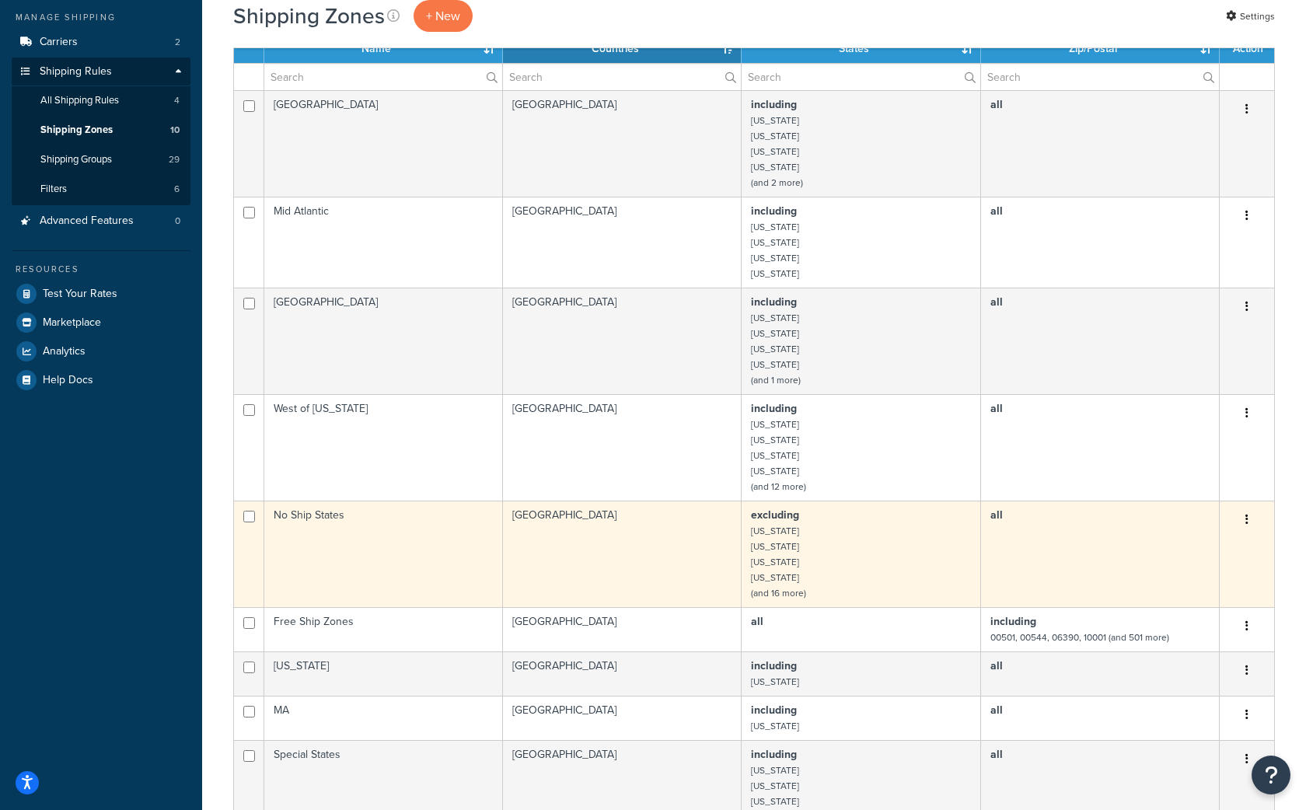
scroll to position [219, 0]
click at [790, 544] on td "excluding Alabama Alaska Arkansas Hawaii (and 16 more)" at bounding box center [860, 552] width 239 height 106
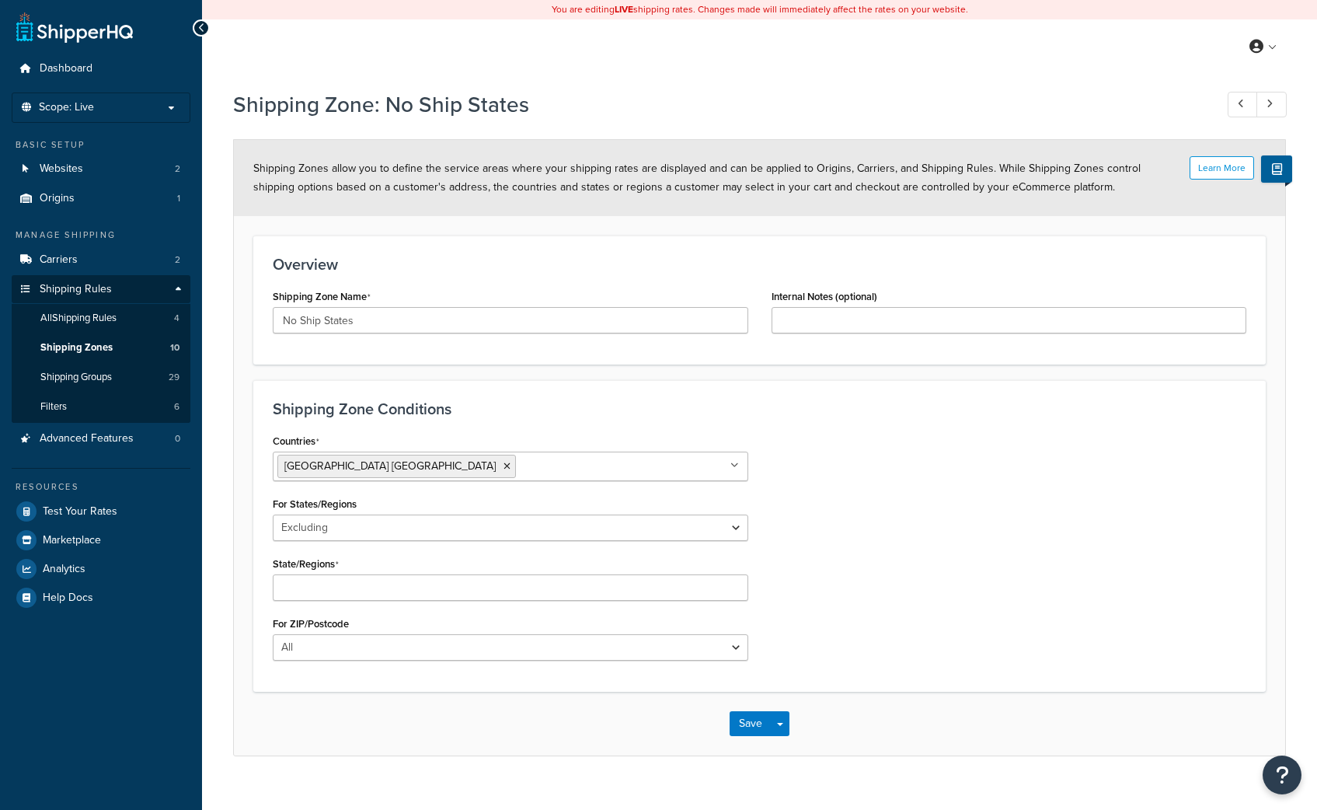
select select "excluding"
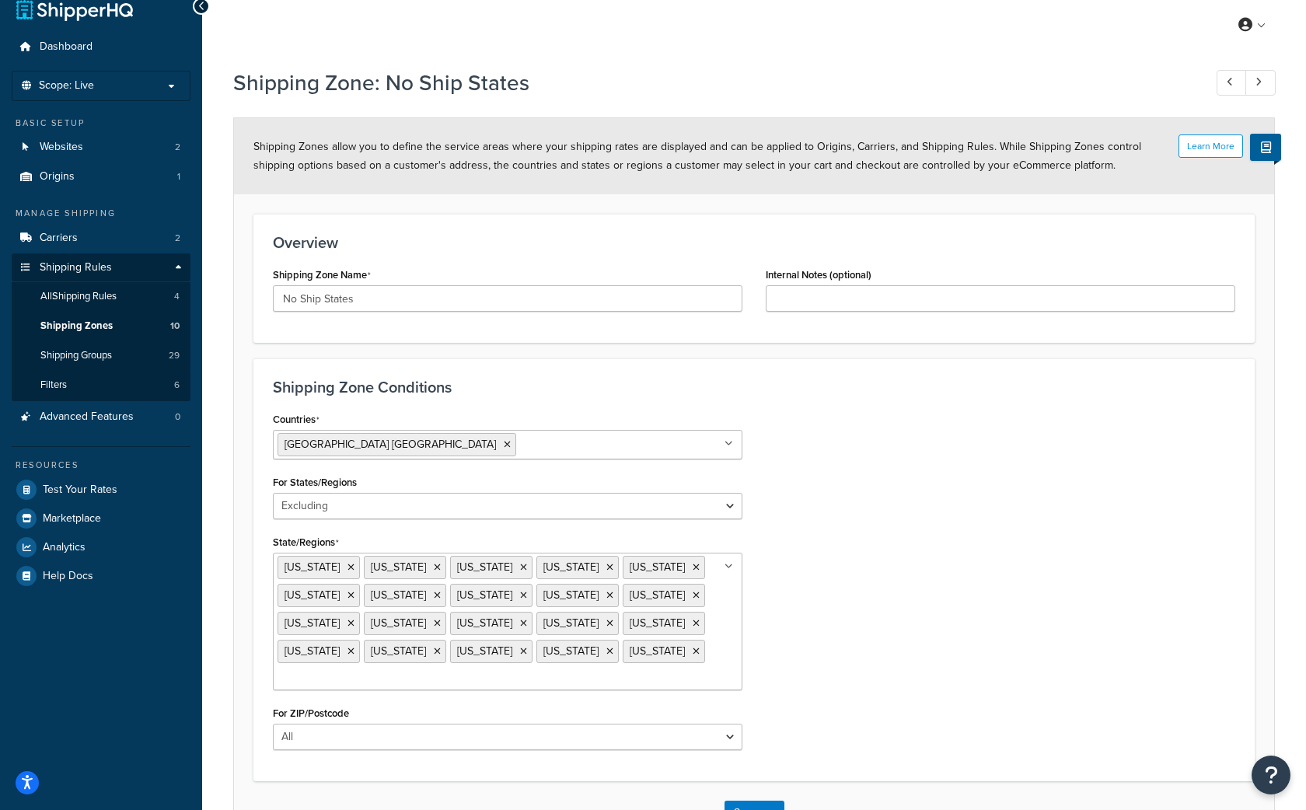
scroll to position [105, 0]
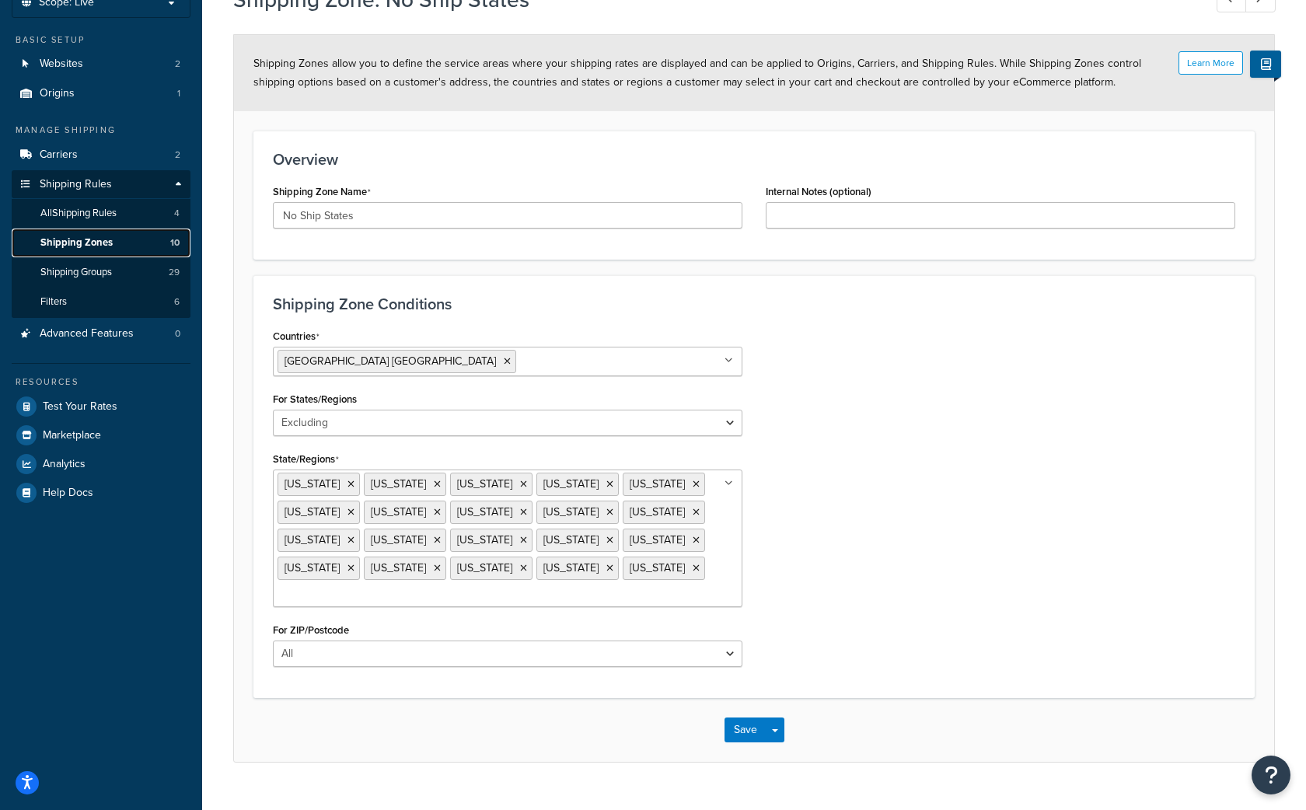
click at [92, 242] on span "Shipping Zones" at bounding box center [76, 242] width 72 height 13
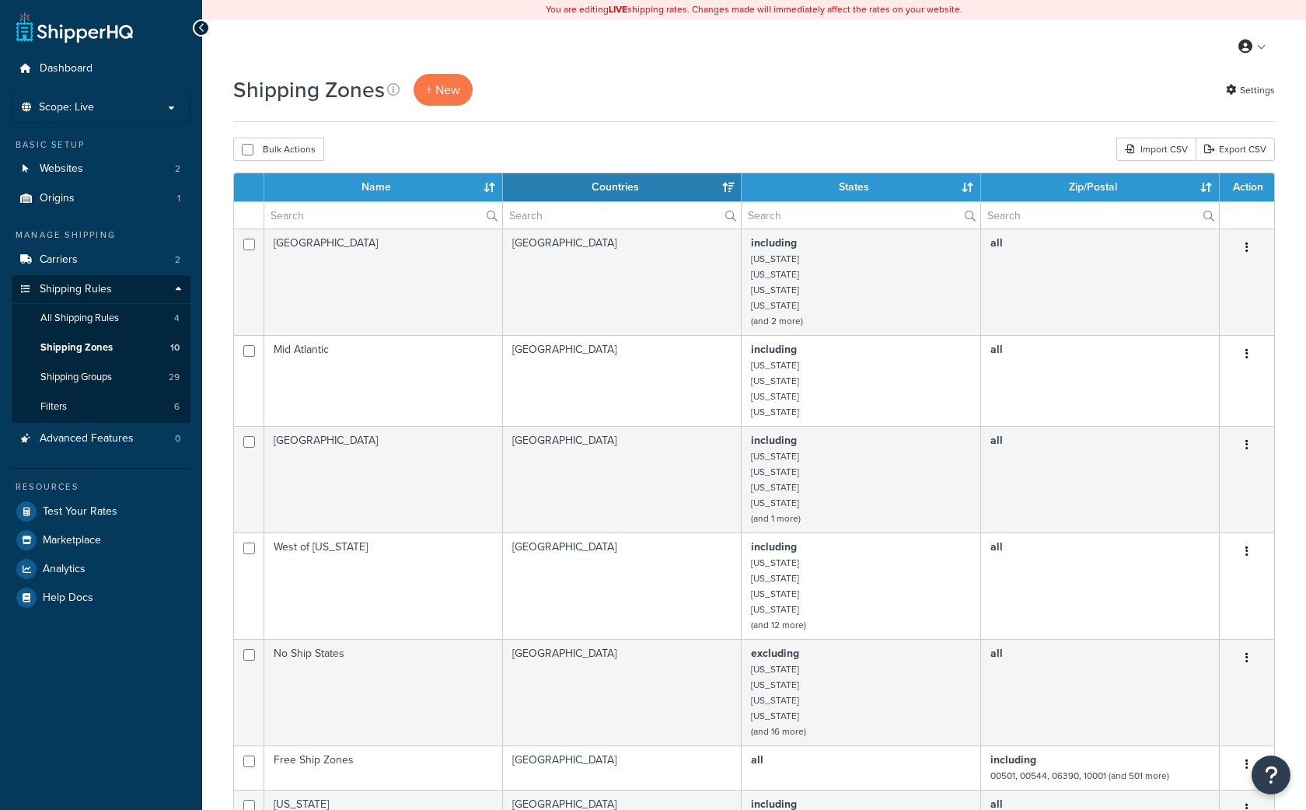
select select "15"
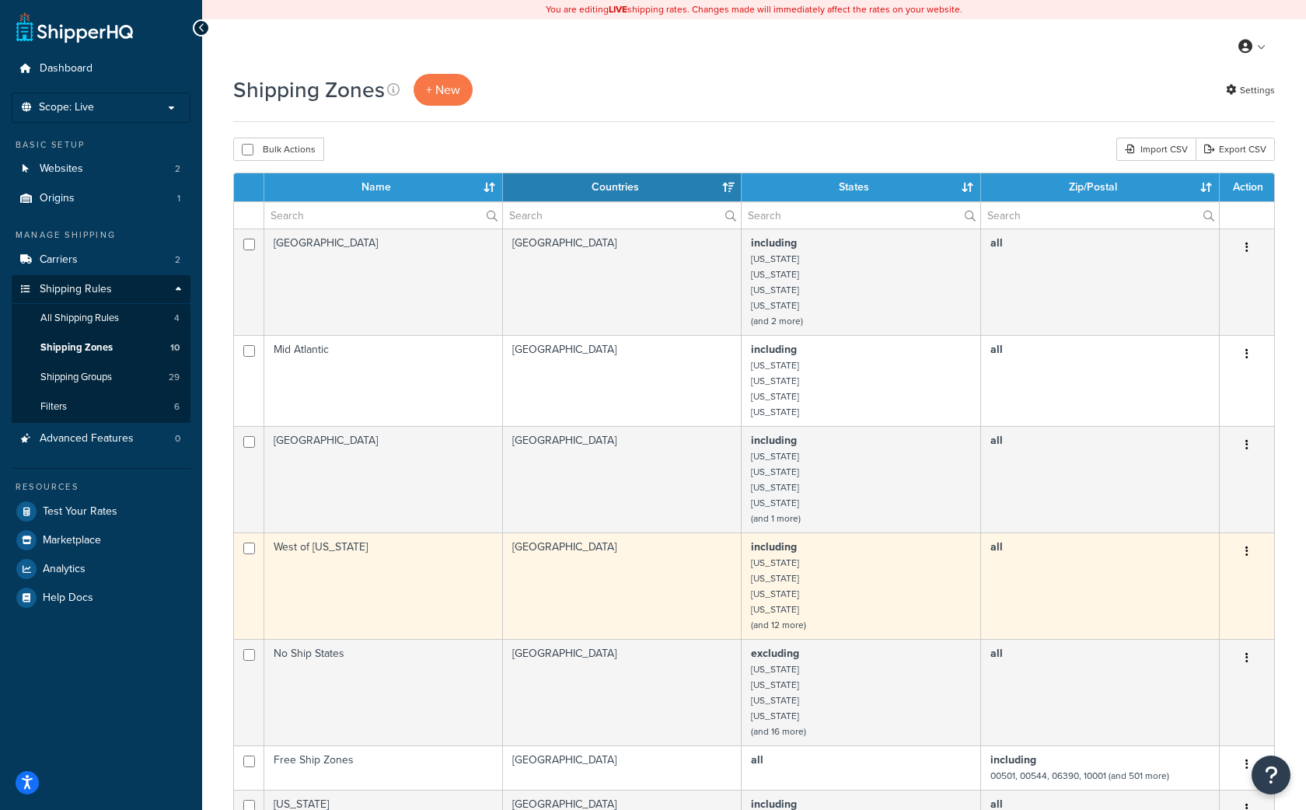
click at [804, 581] on td "including Arizona California Colorado Idaho (and 12 more)" at bounding box center [860, 585] width 239 height 106
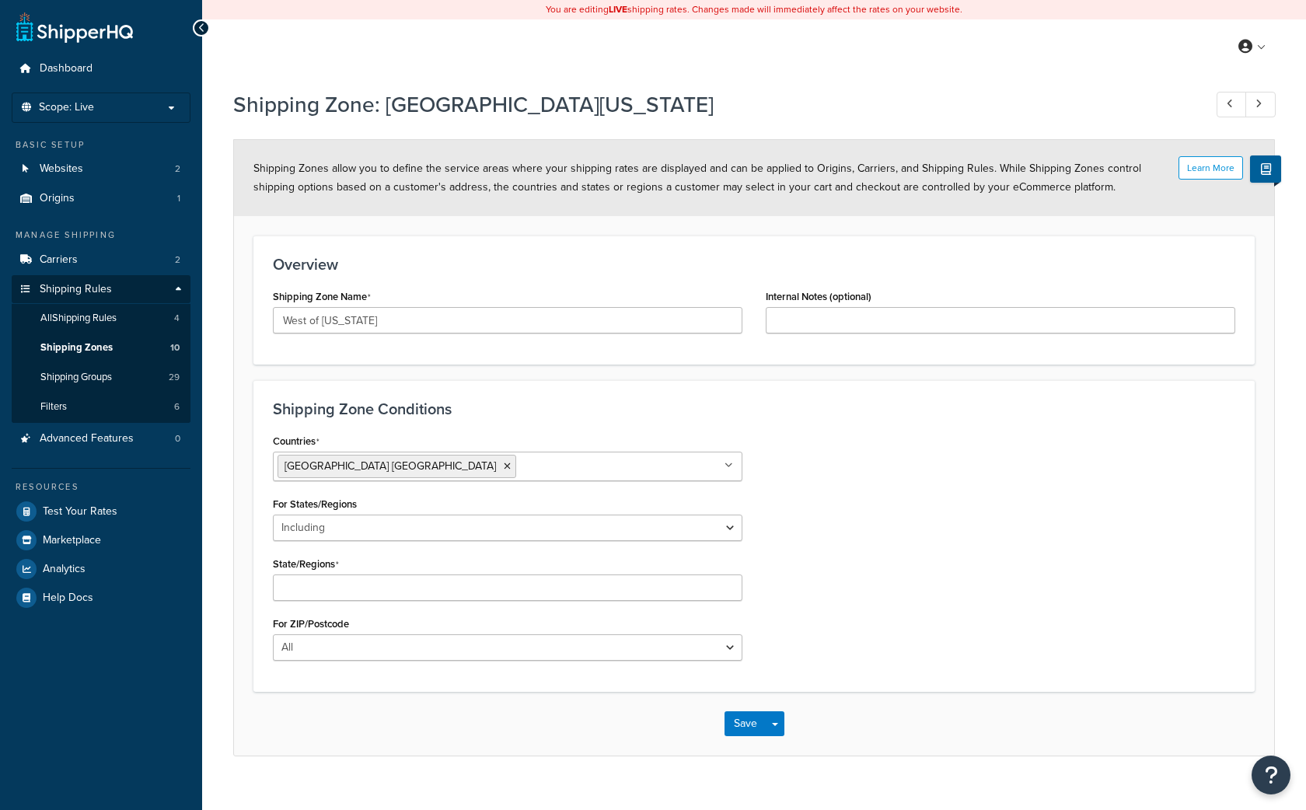
select select "including"
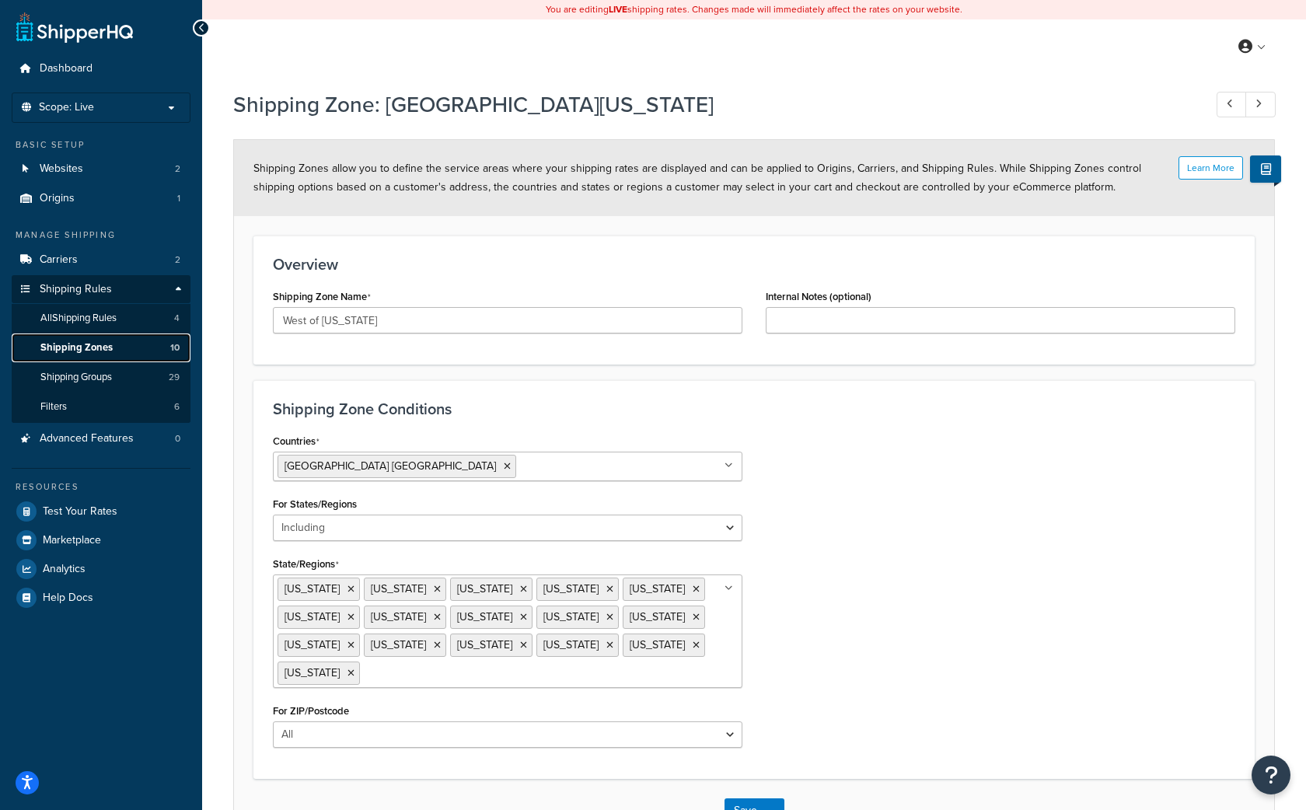
click at [86, 344] on span "Shipping Zones" at bounding box center [76, 347] width 72 height 13
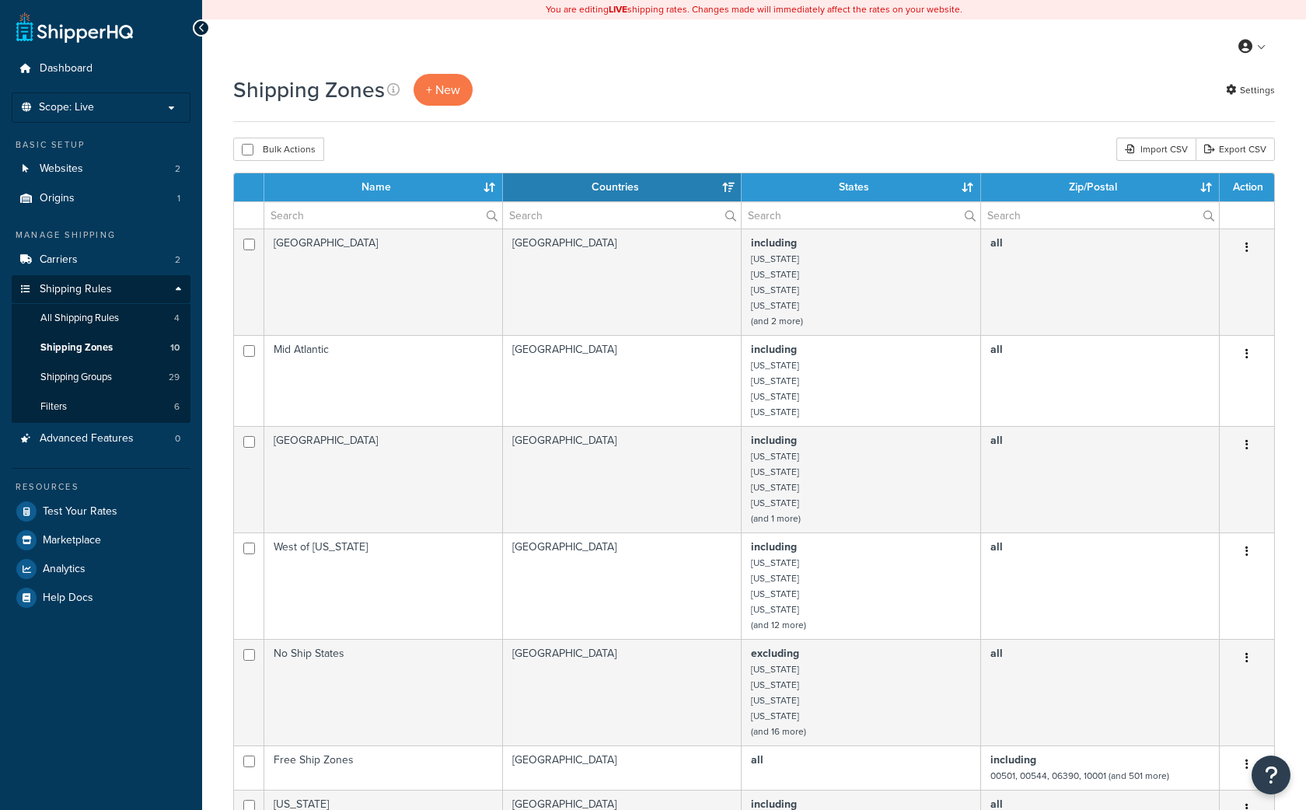
select select "15"
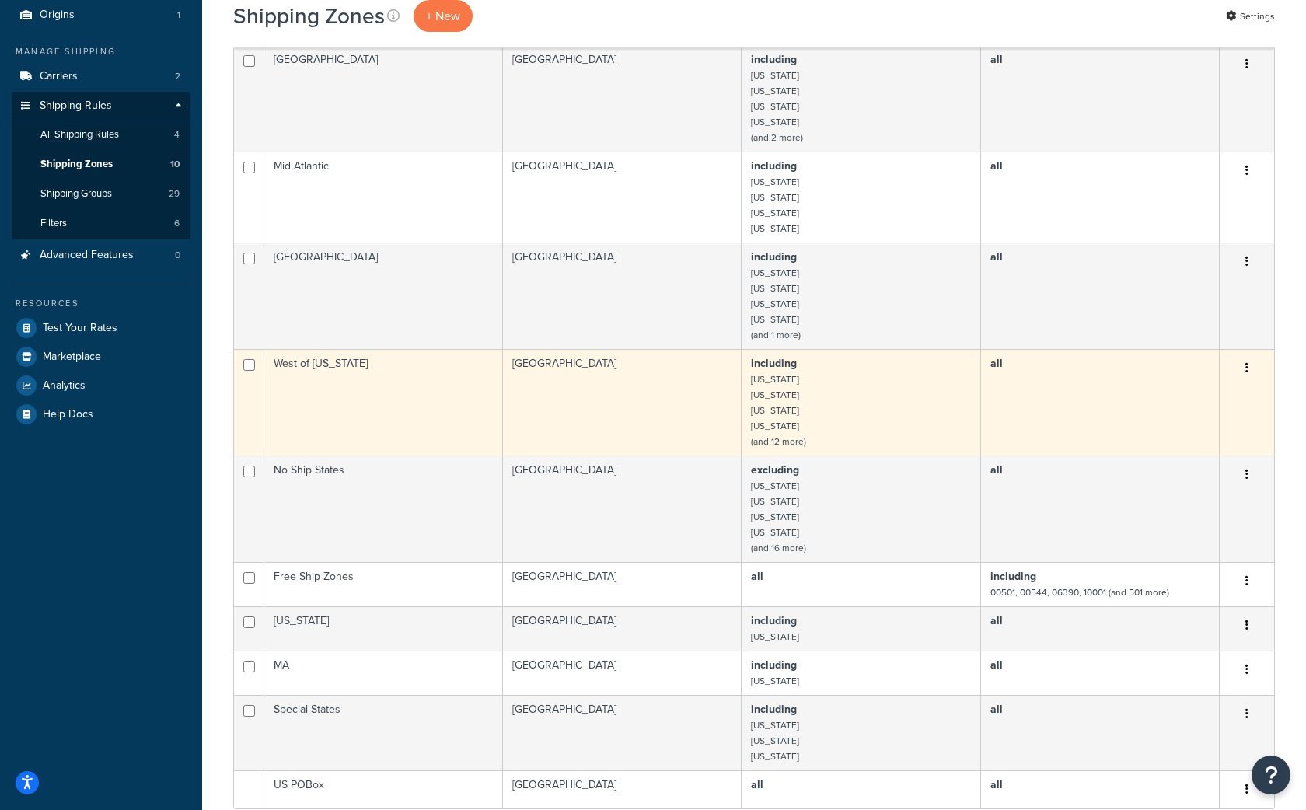
scroll to position [183, 0]
click at [784, 525] on small "[US_STATE]" at bounding box center [775, 518] width 48 height 14
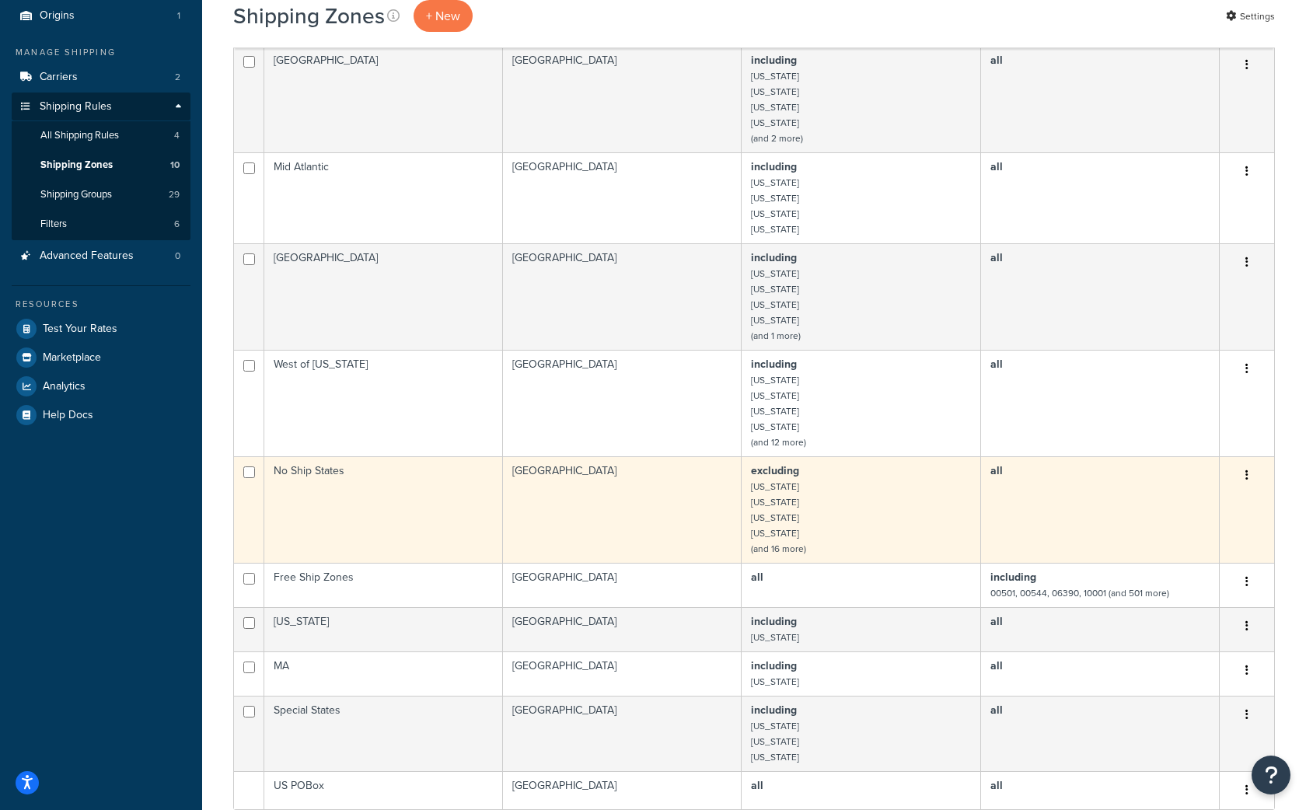
click at [323, 477] on td "No Ship States" at bounding box center [383, 509] width 239 height 106
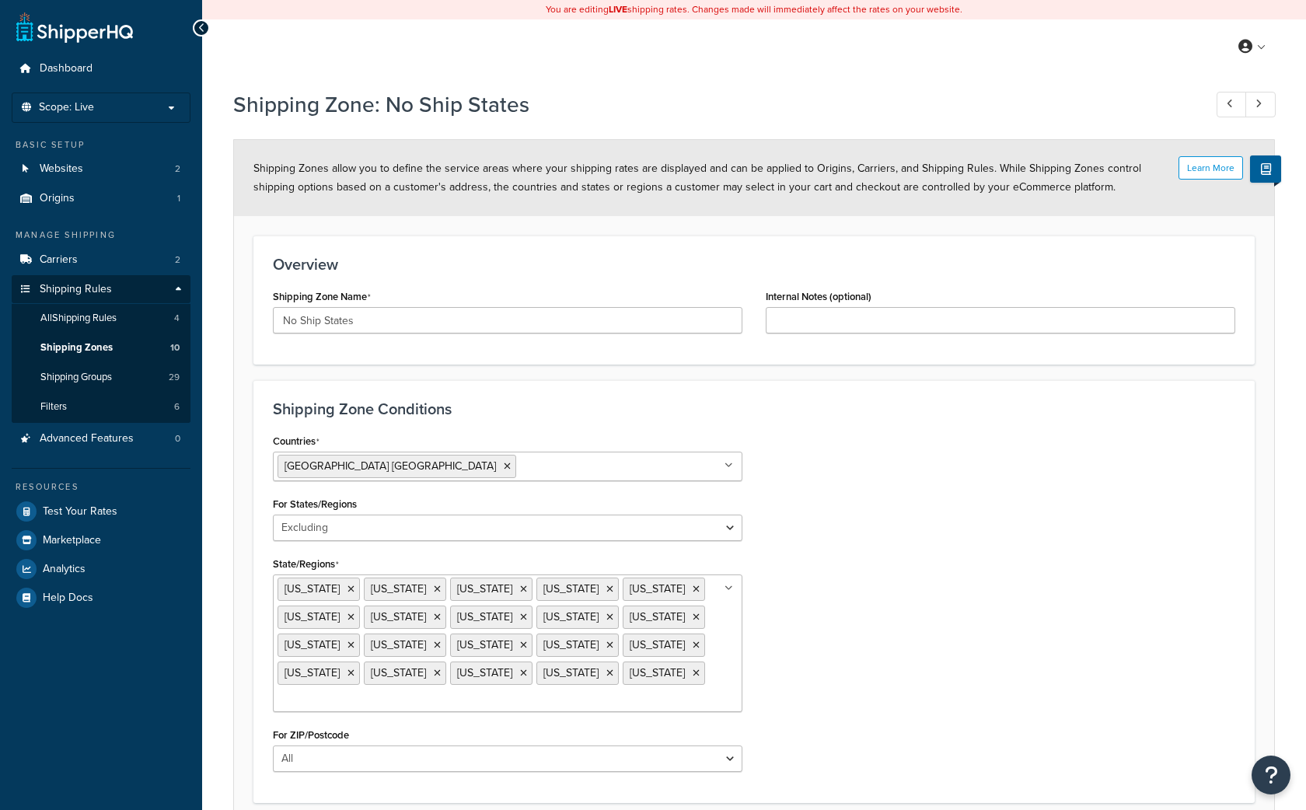
select select "excluding"
click at [99, 343] on span "Shipping Zones" at bounding box center [76, 347] width 72 height 13
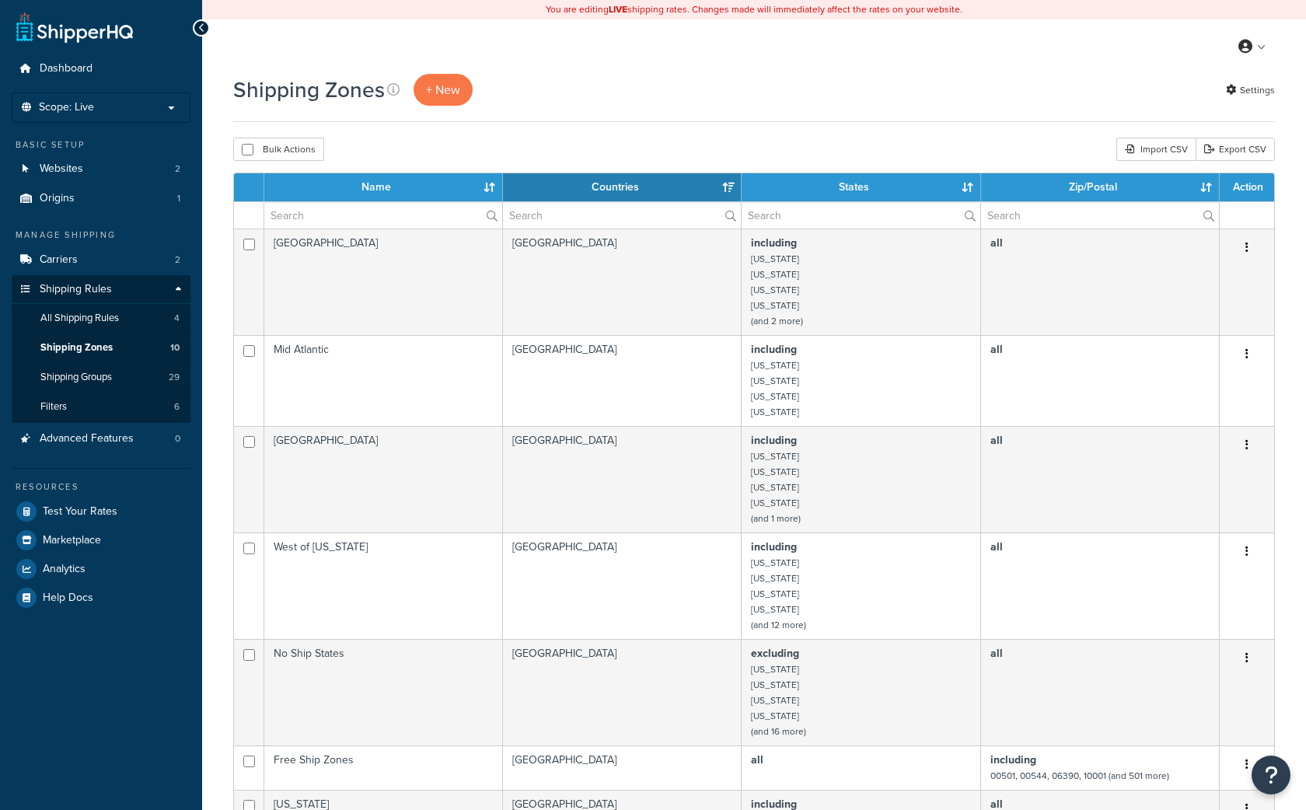
select select "15"
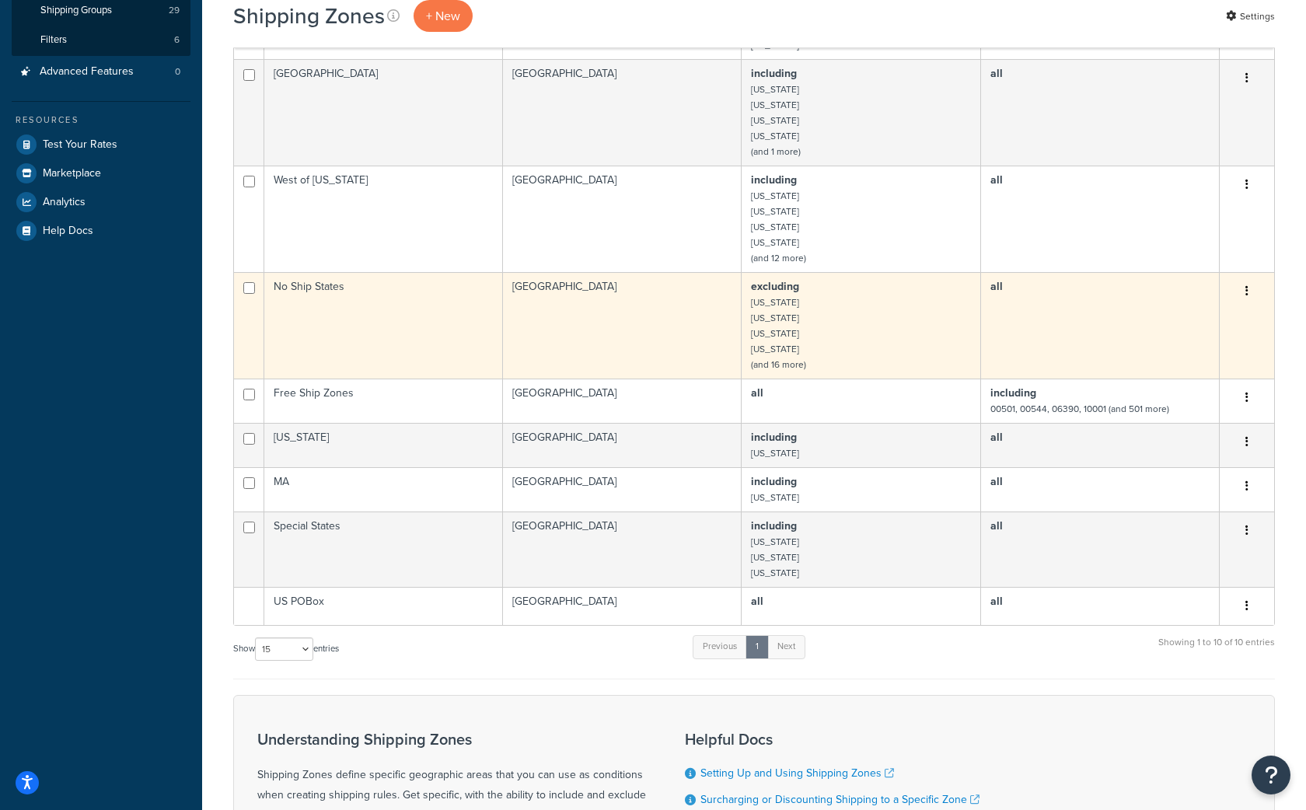
scroll to position [366, 0]
